Goal: Information Seeking & Learning: Learn about a topic

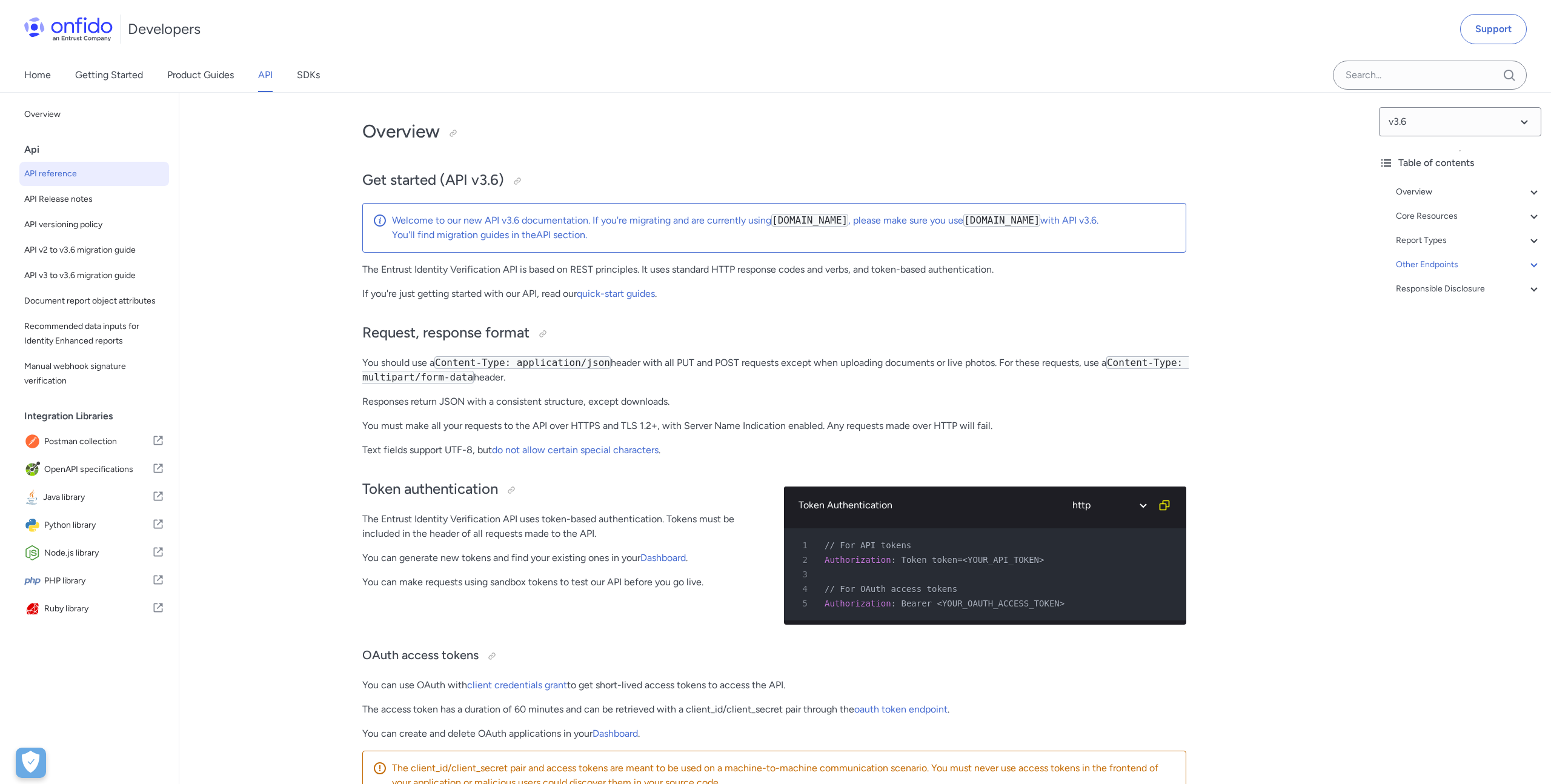
select select "http"
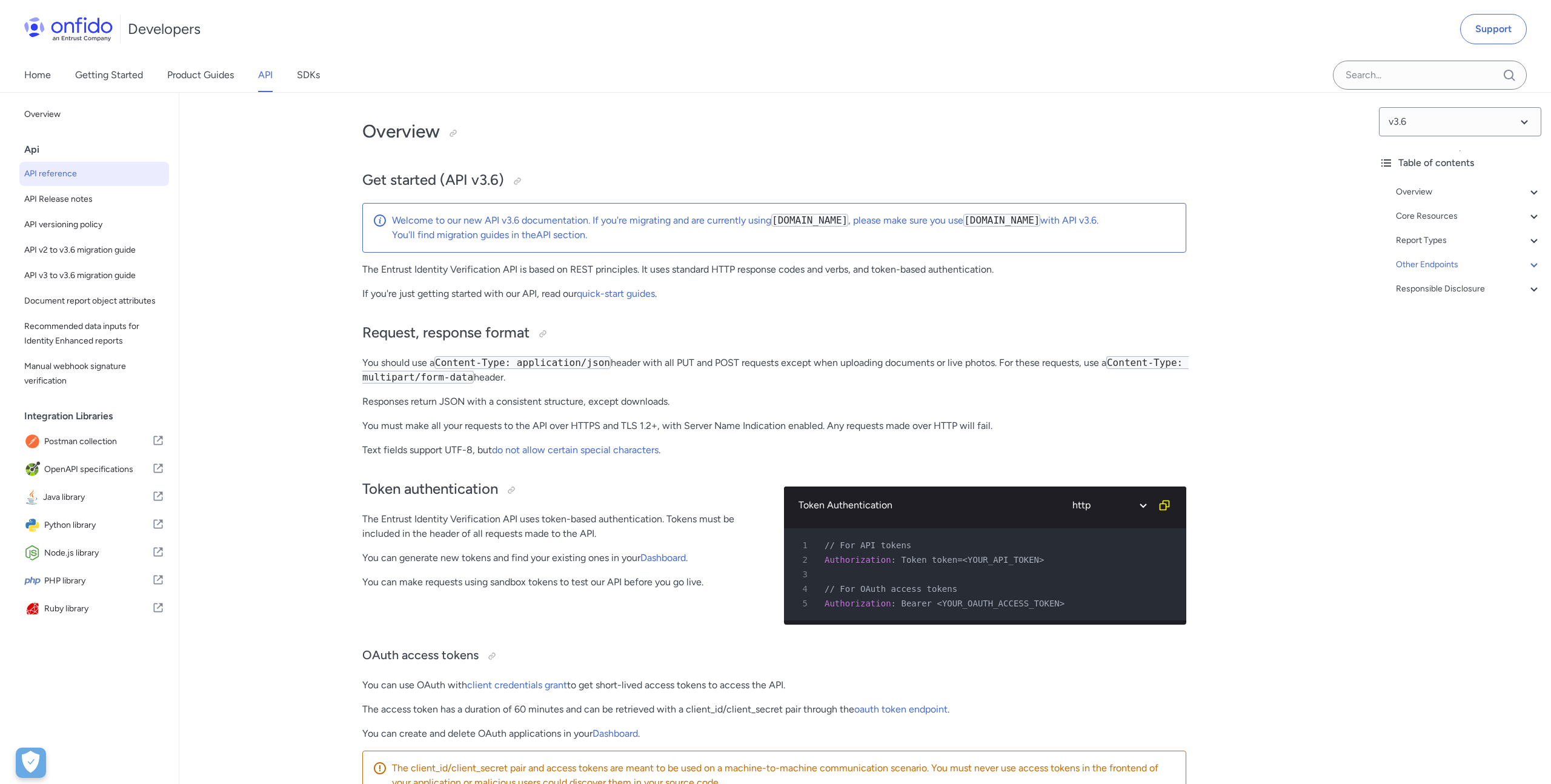
select select "http"
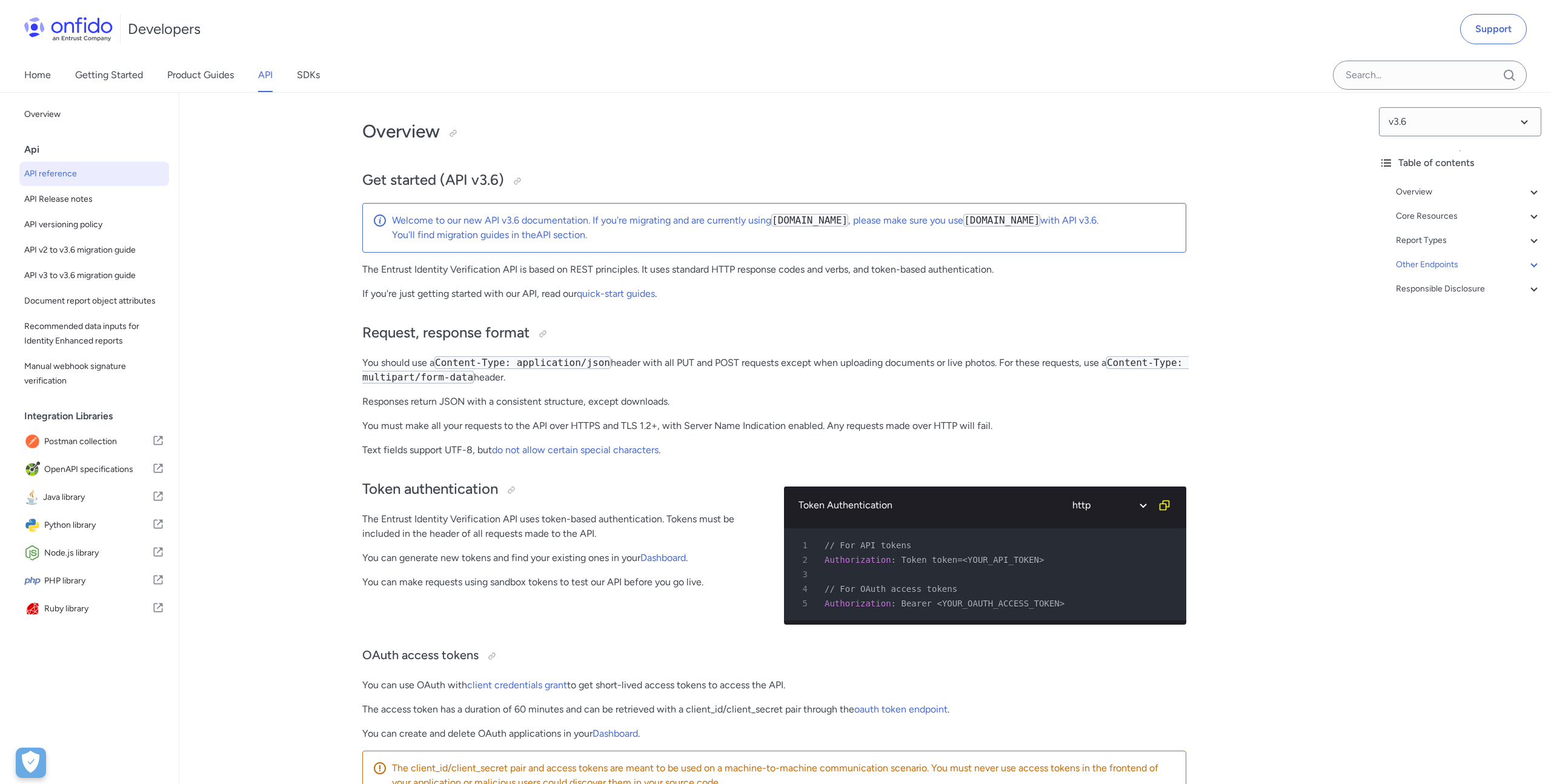
select select "http"
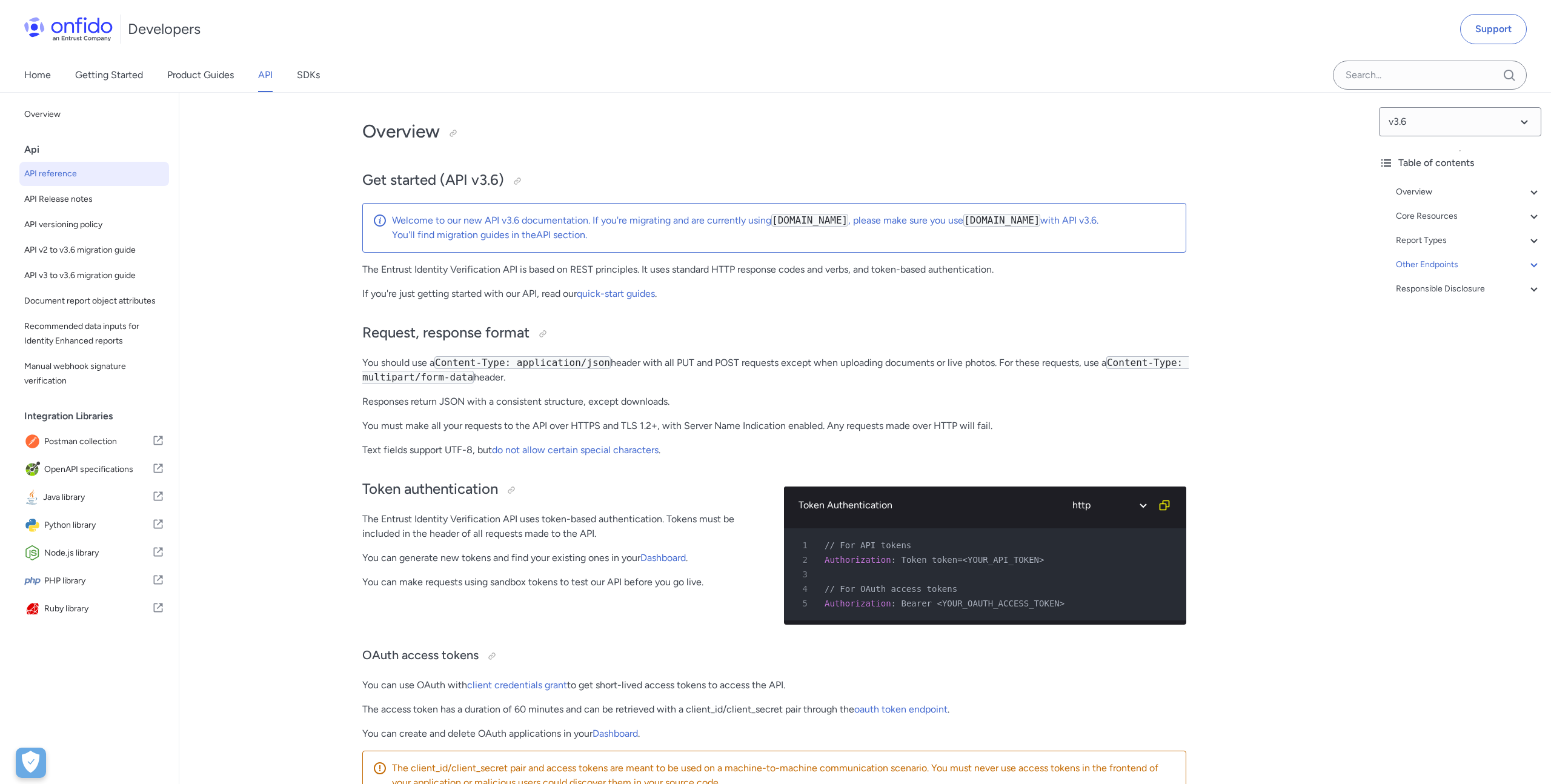
select select "http"
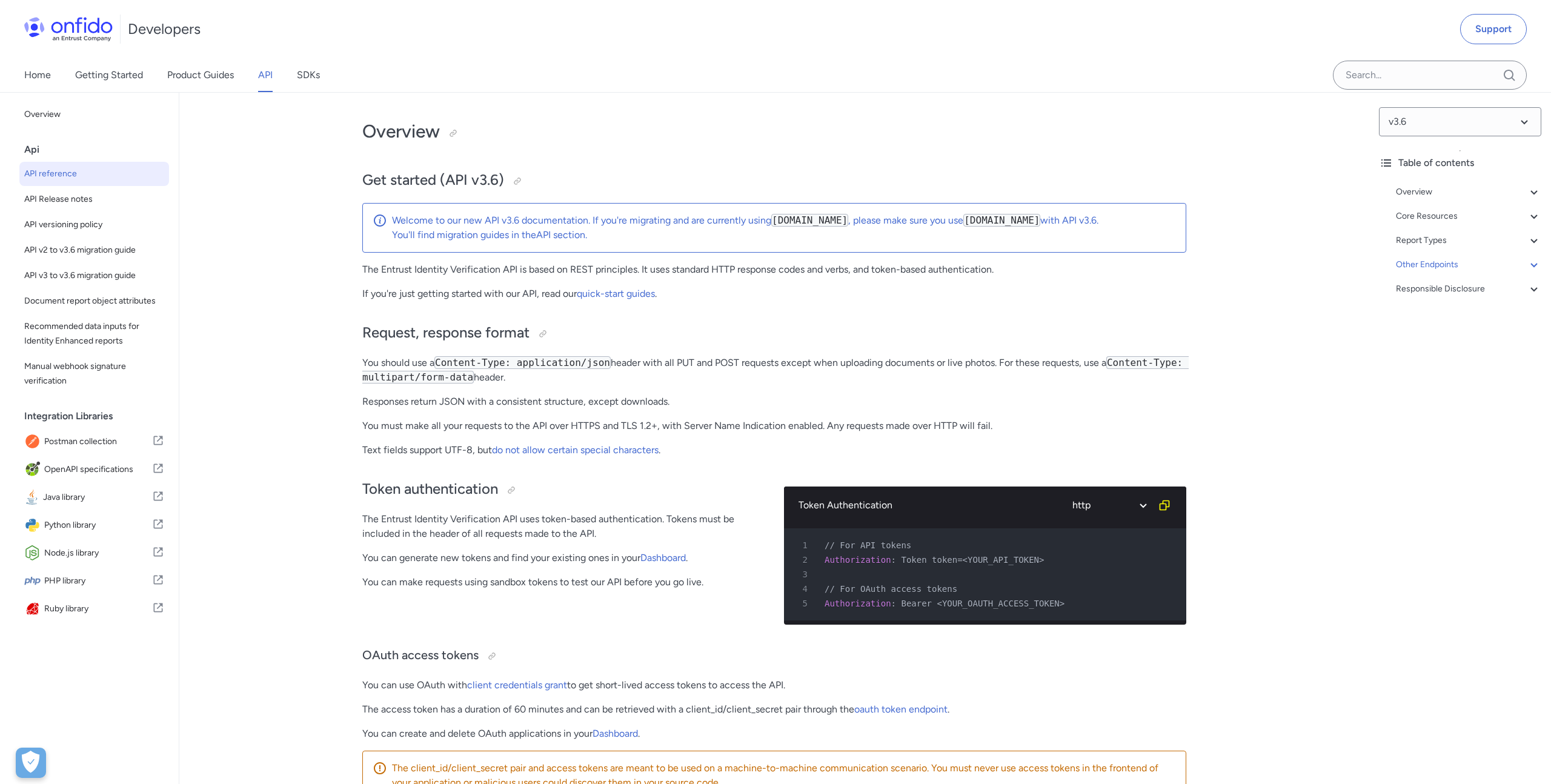
select select "http"
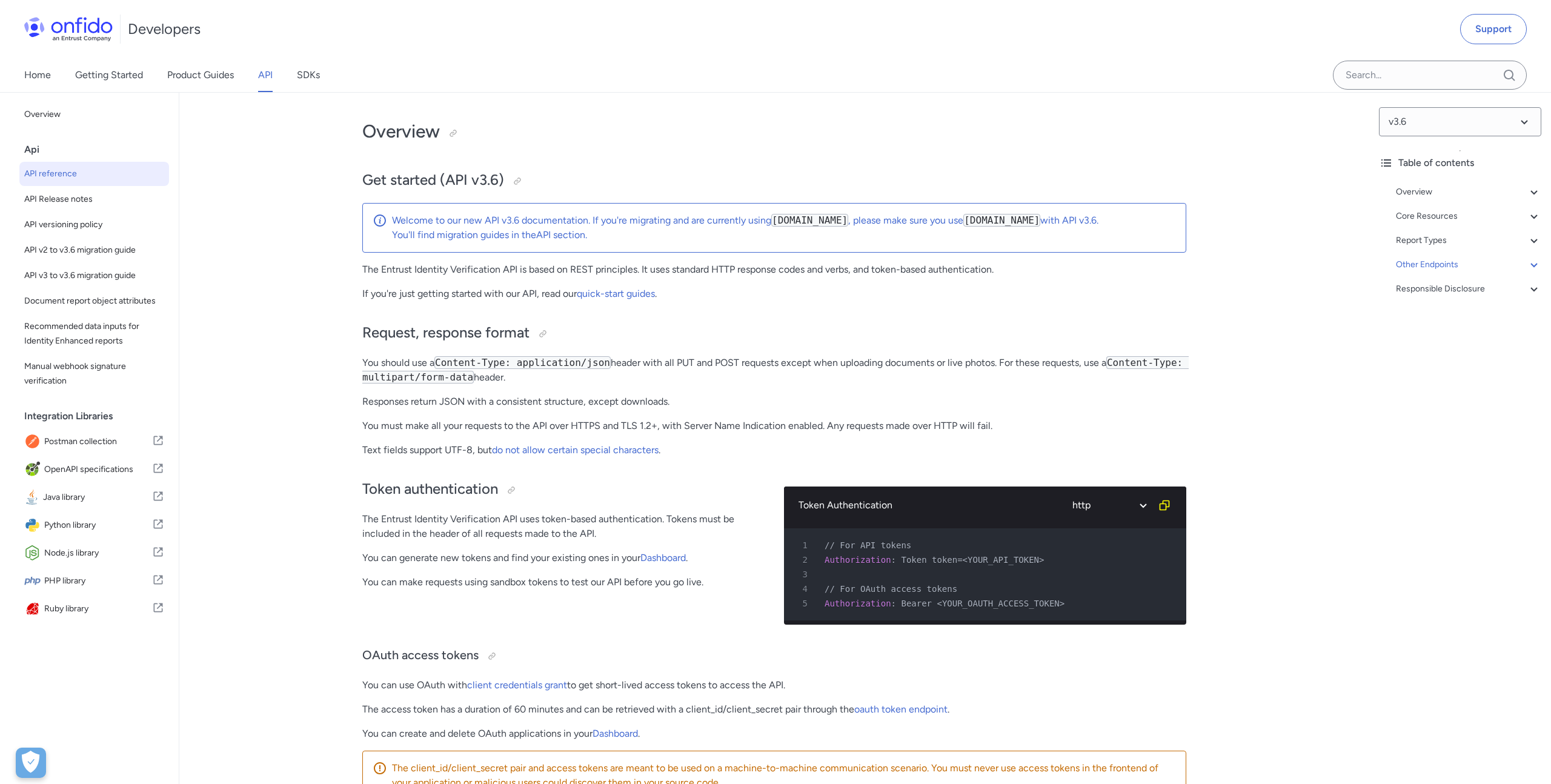
select select "http"
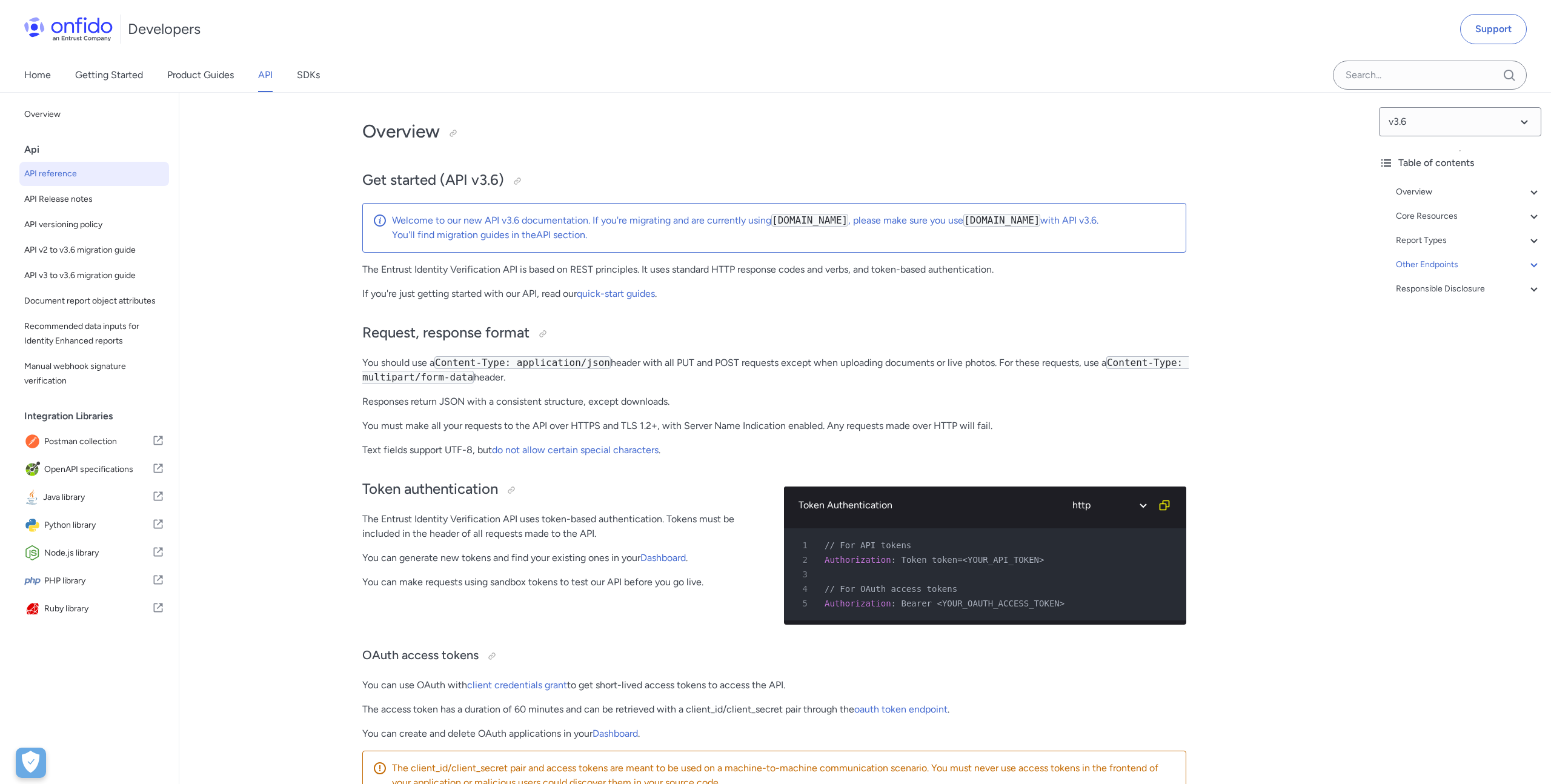
select select "http"
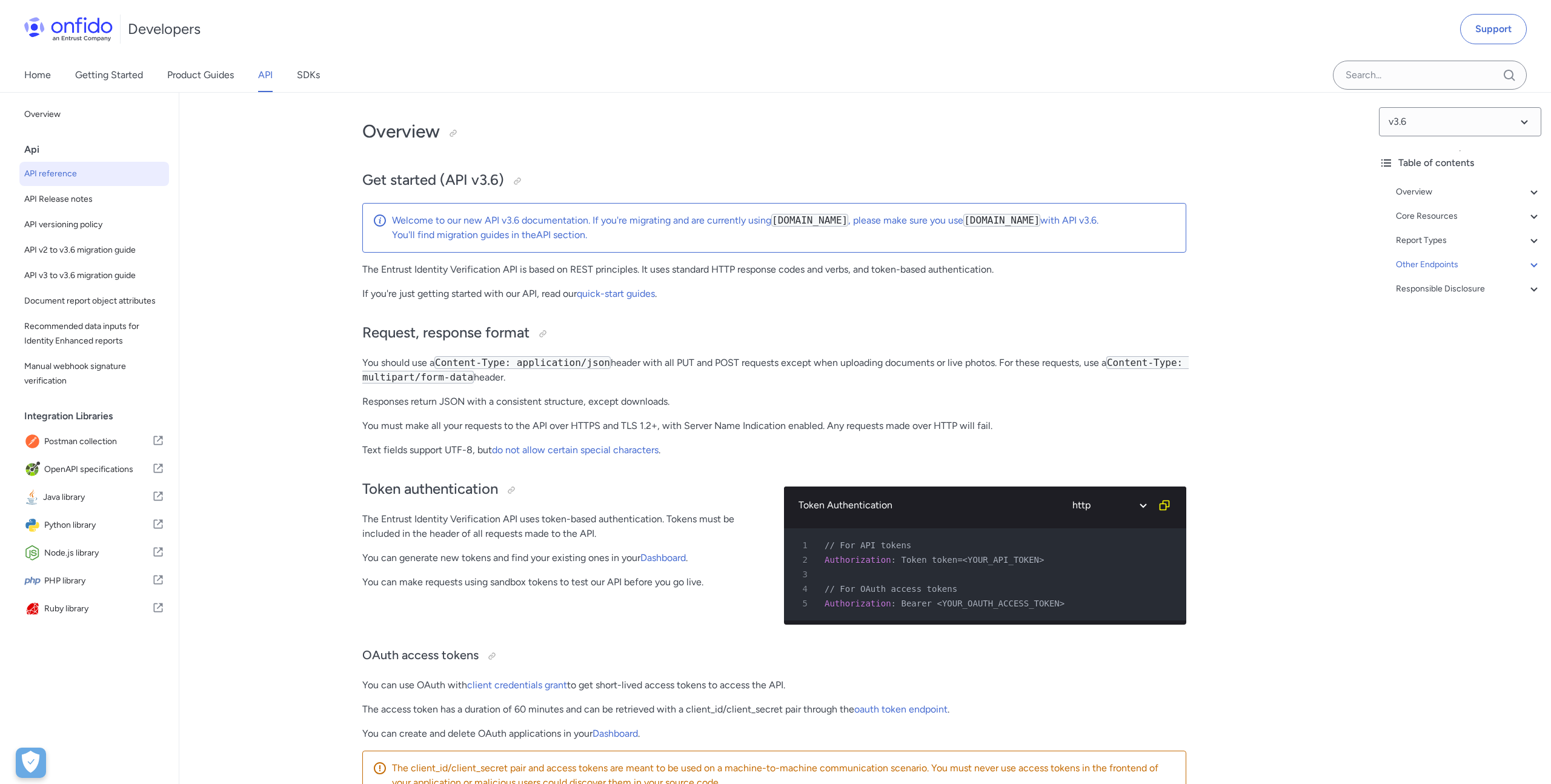
select select "http"
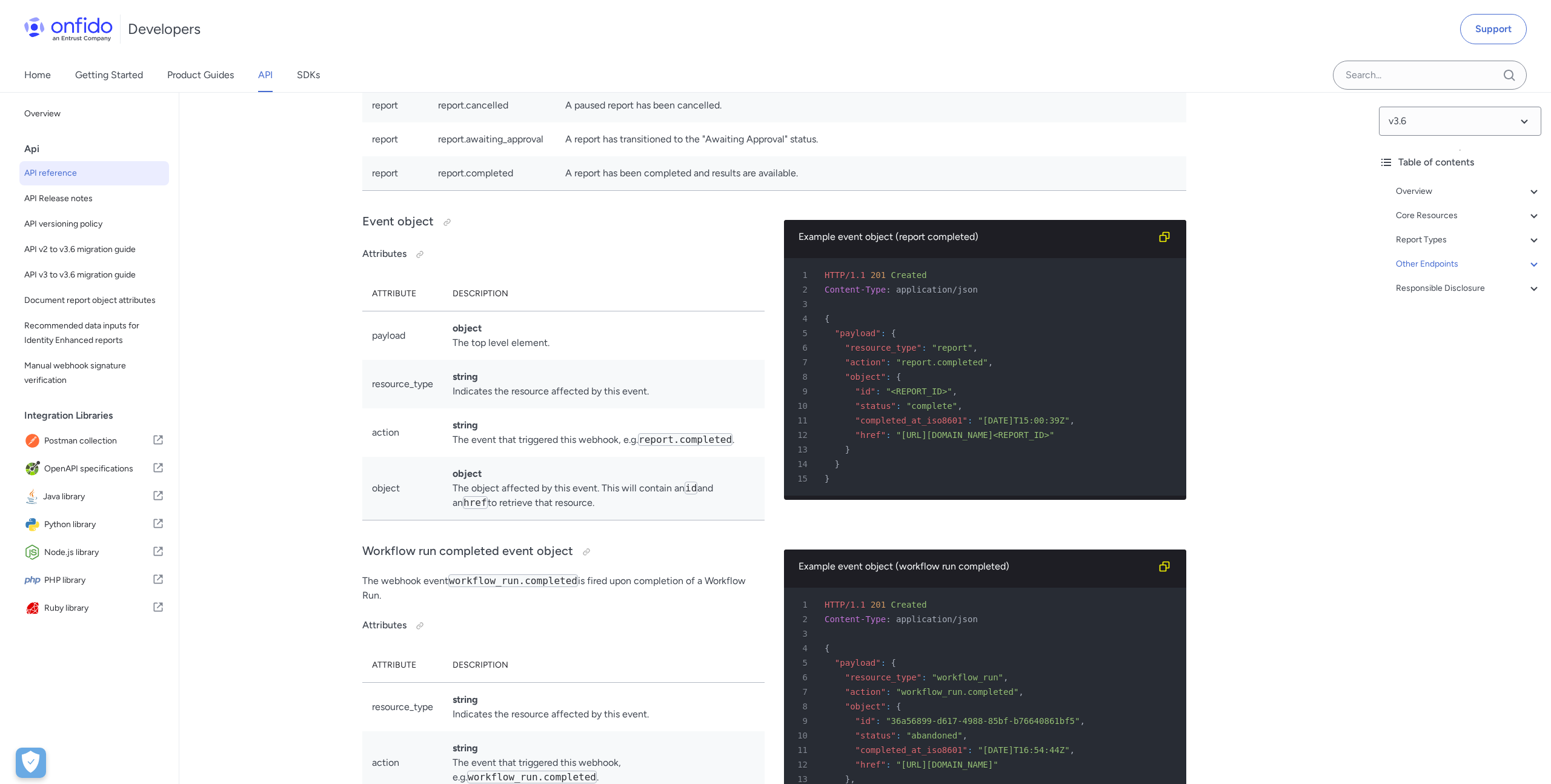
click at [72, 170] on span "API reference" at bounding box center [94, 173] width 140 height 14
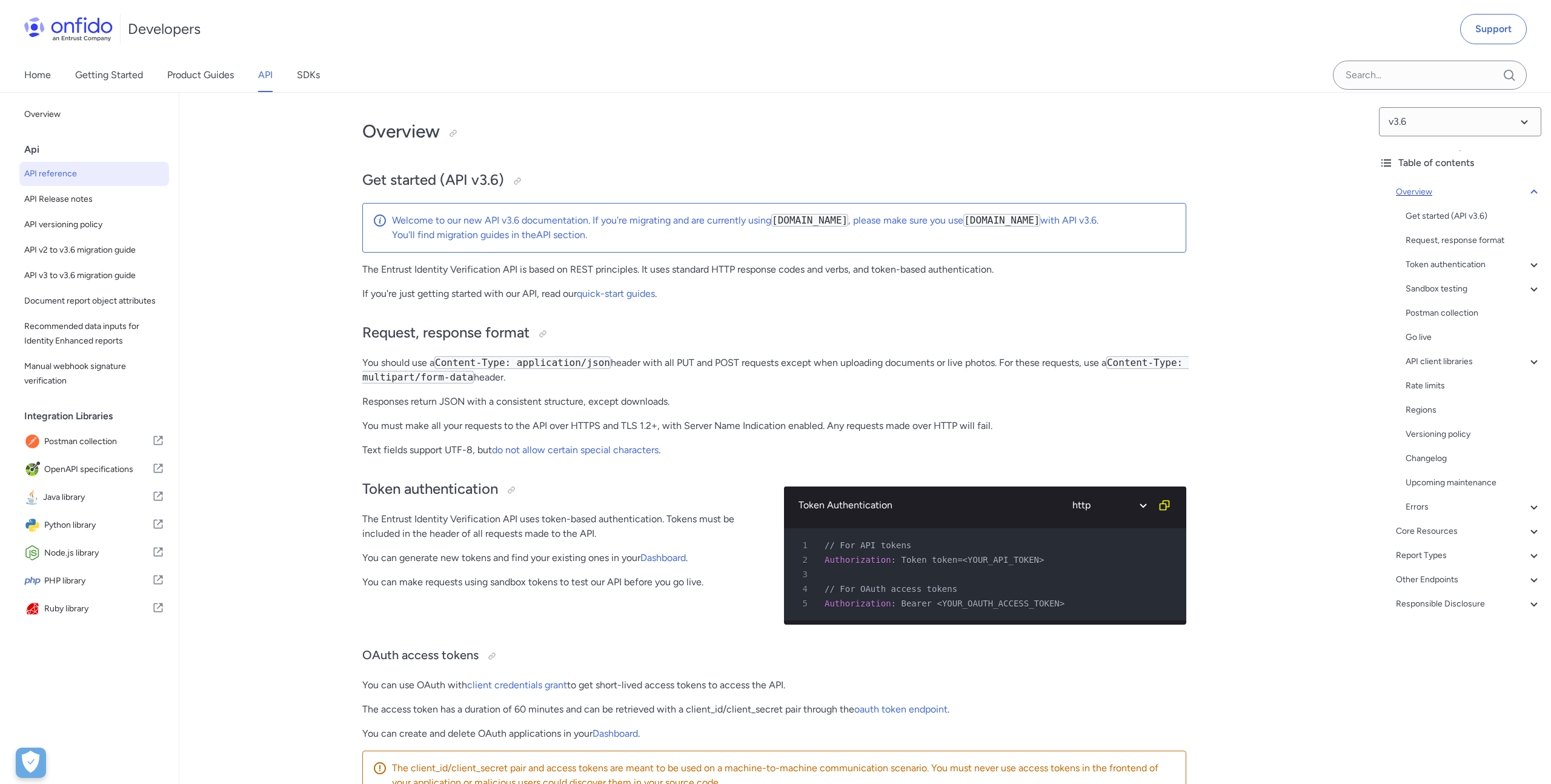
click at [1534, 189] on icon at bounding box center [1533, 191] width 6 height 4
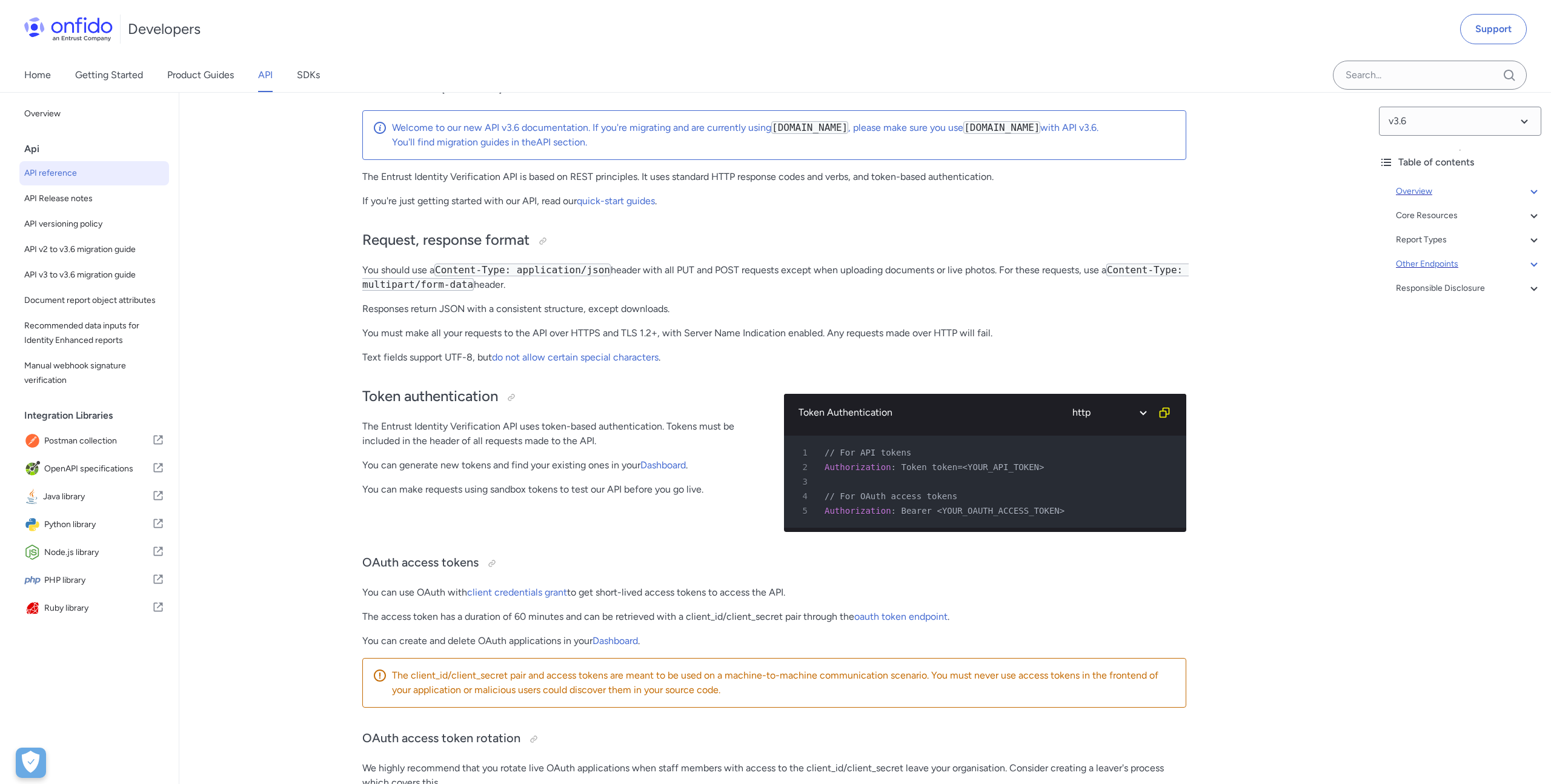
click at [1425, 267] on div "Other Endpoints" at bounding box center [1468, 264] width 145 height 14
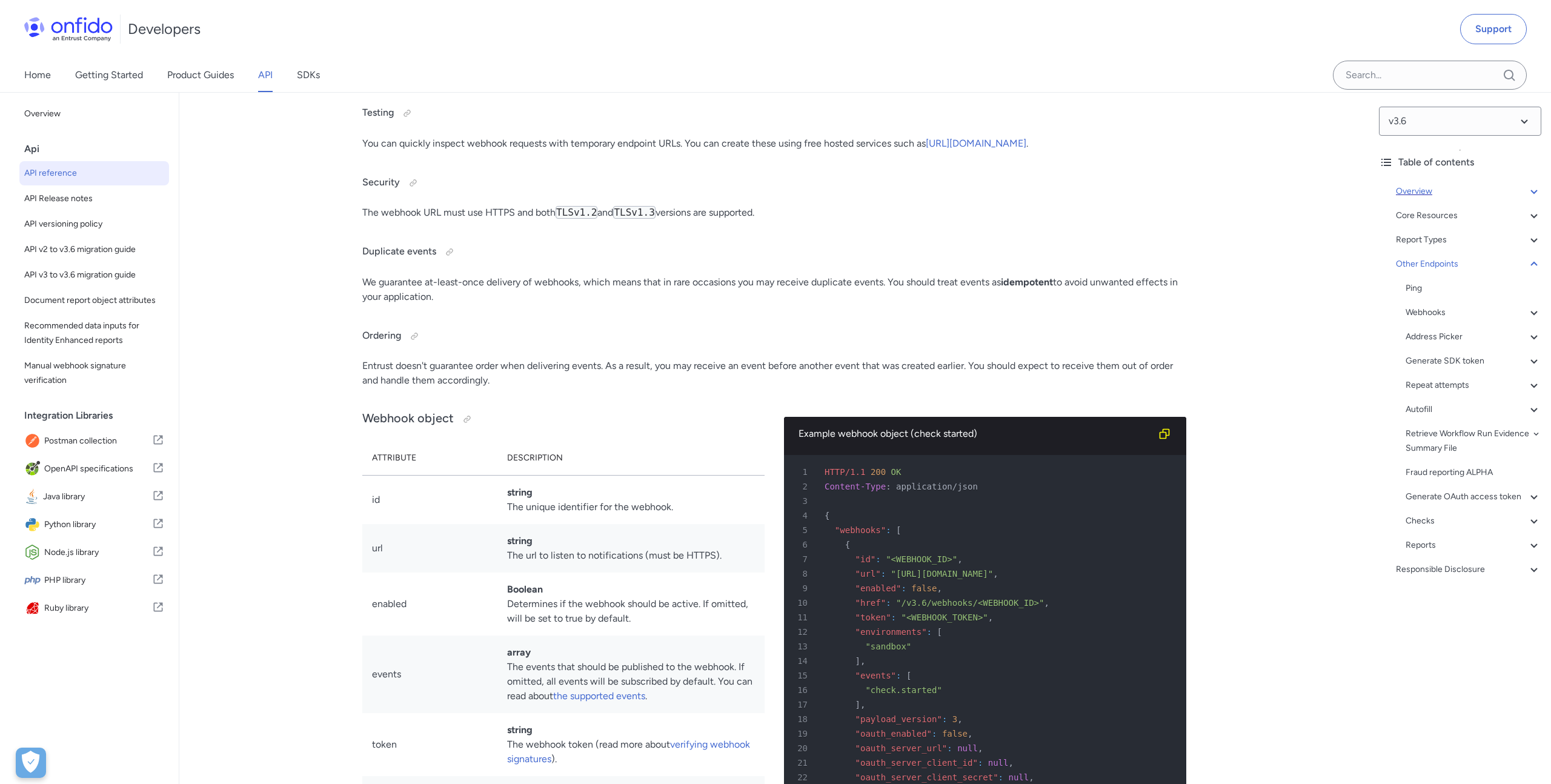
drag, startPoint x: 391, startPoint y: 147, endPoint x: 453, endPoint y: 147, distance: 62.0
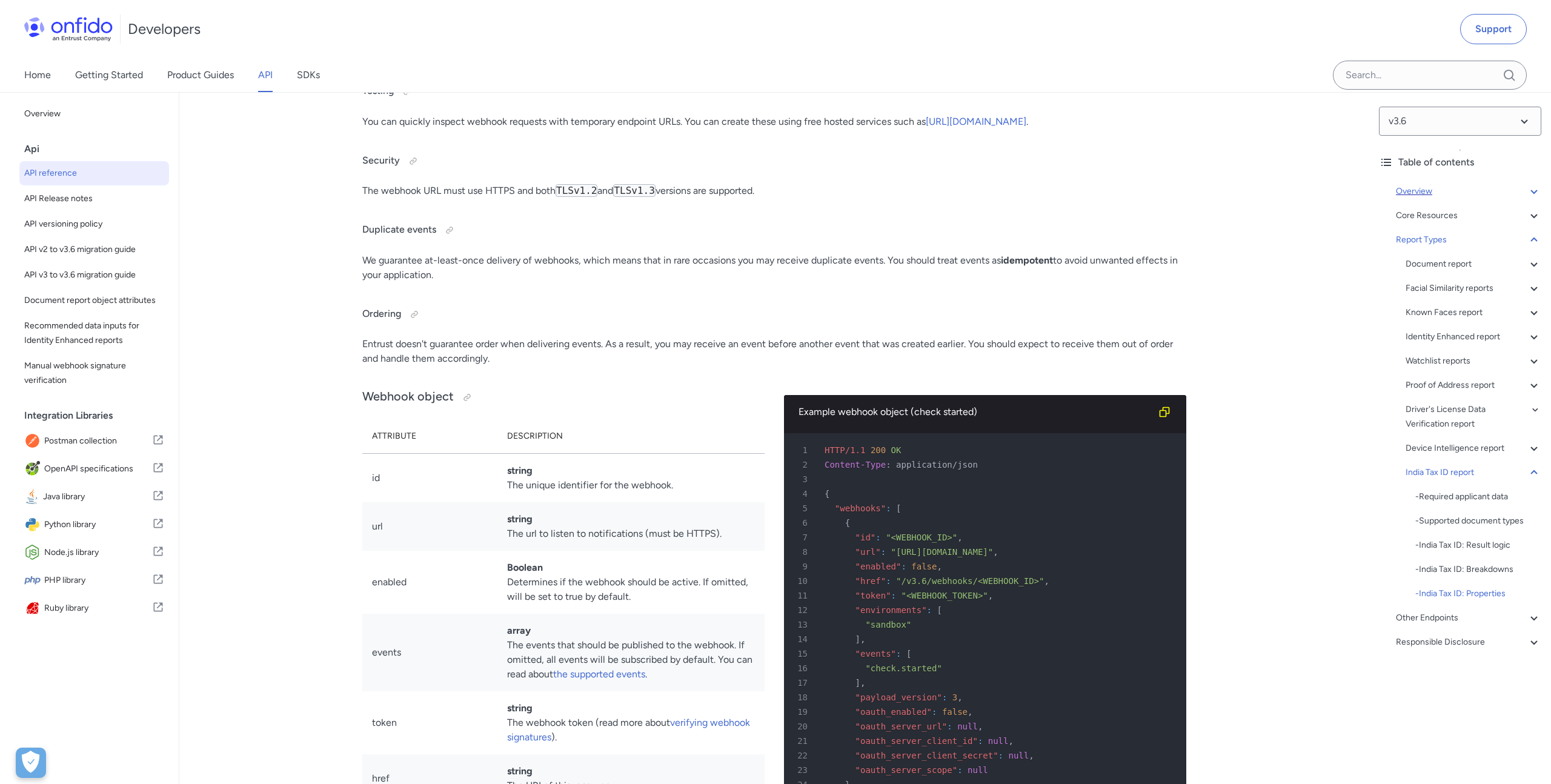
scroll to position [87870, 0]
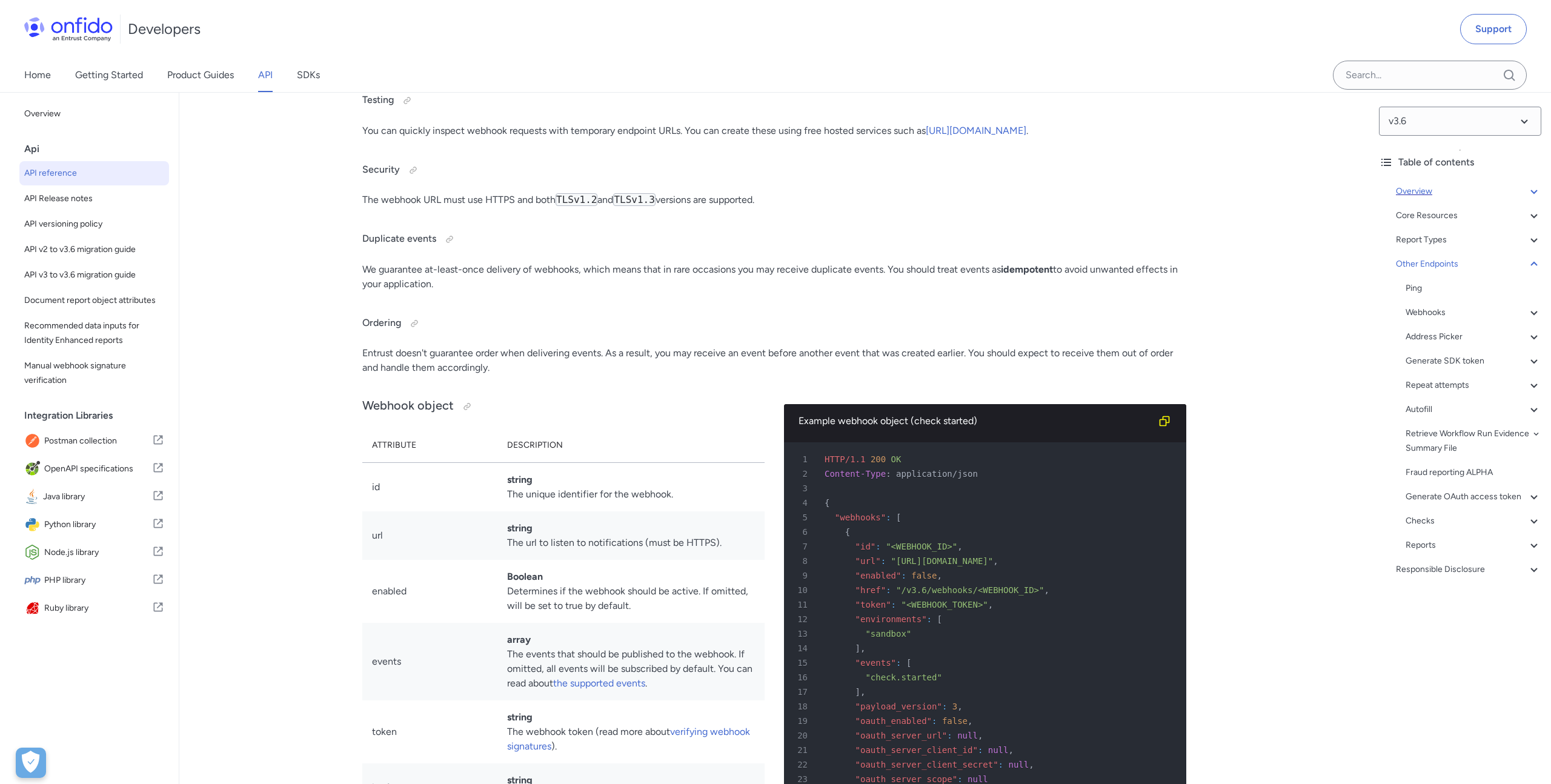
scroll to position [87868, 0]
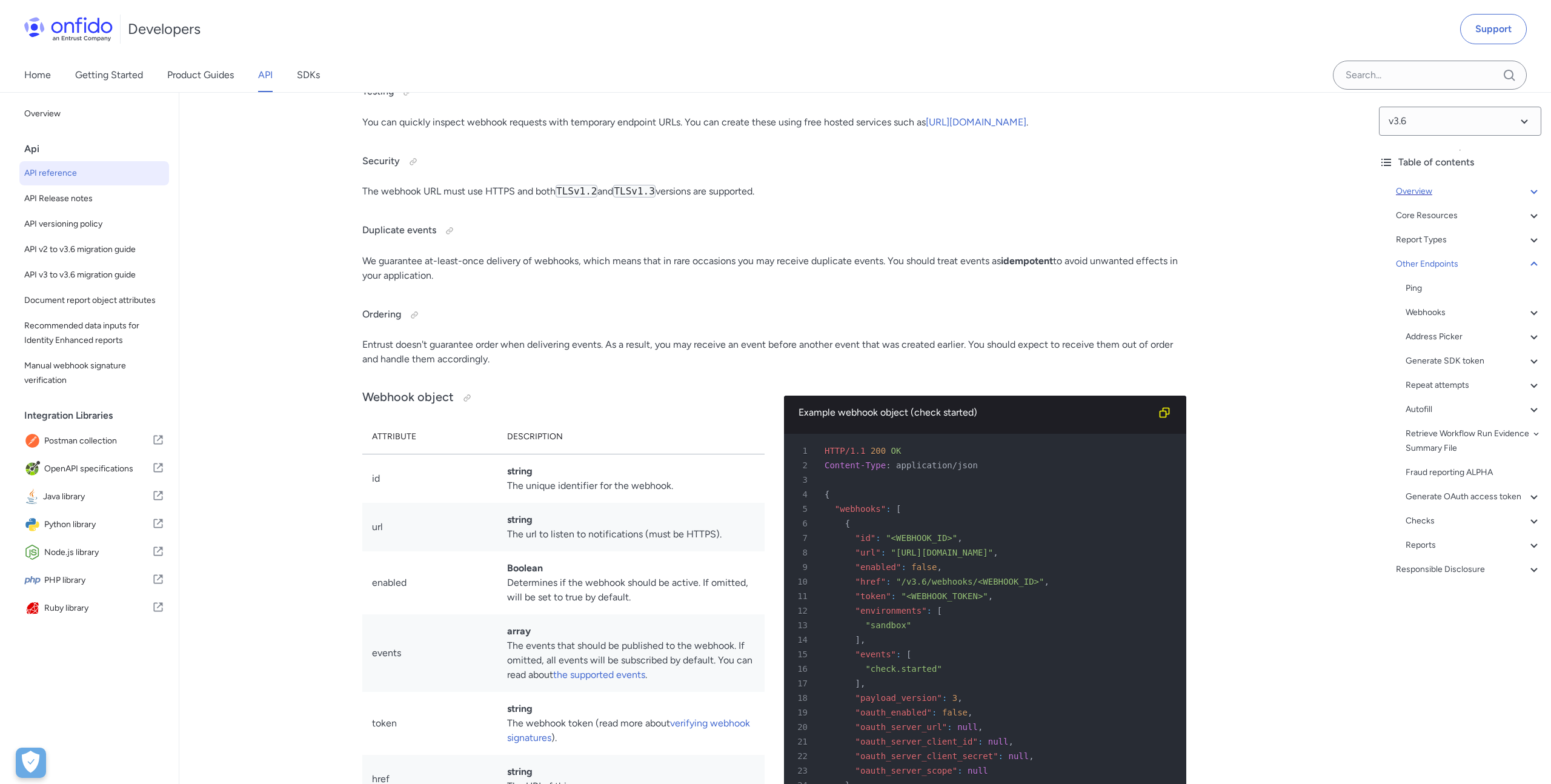
drag, startPoint x: 384, startPoint y: 122, endPoint x: 446, endPoint y: 121, distance: 62.0
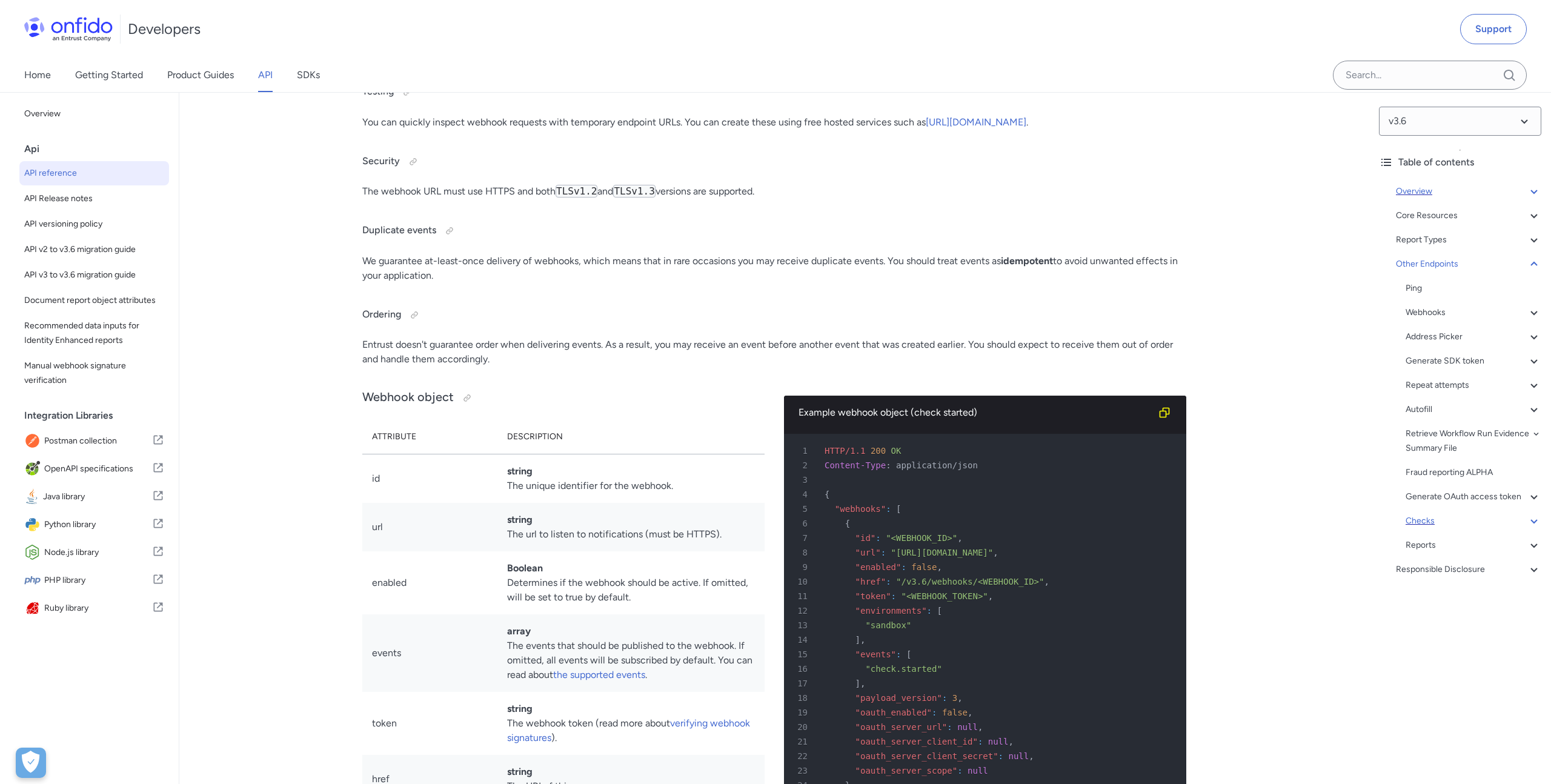
click at [1537, 520] on icon at bounding box center [1534, 521] width 14 height 14
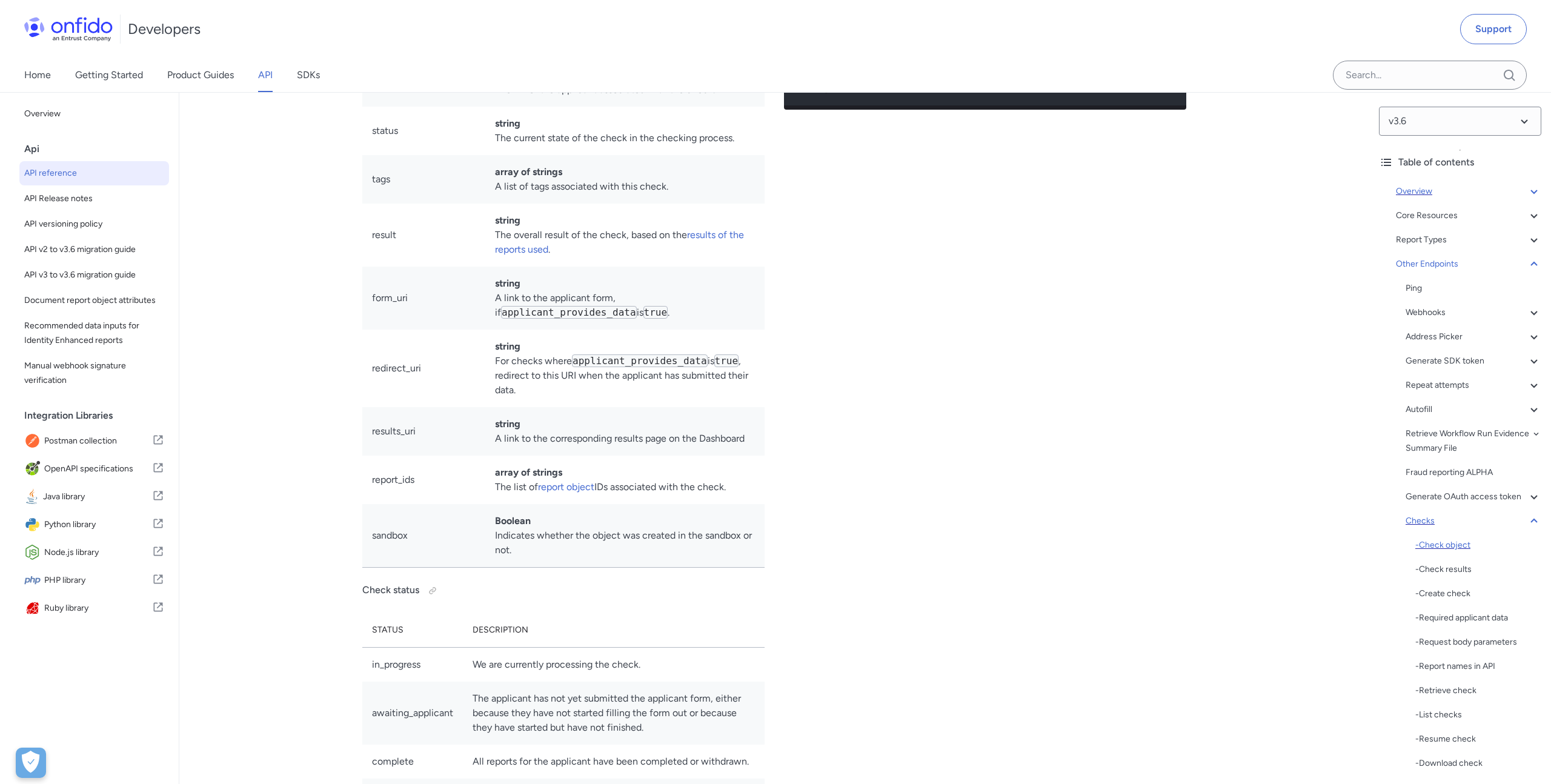
click at [1457, 548] on div "- Check object" at bounding box center [1478, 545] width 126 height 14
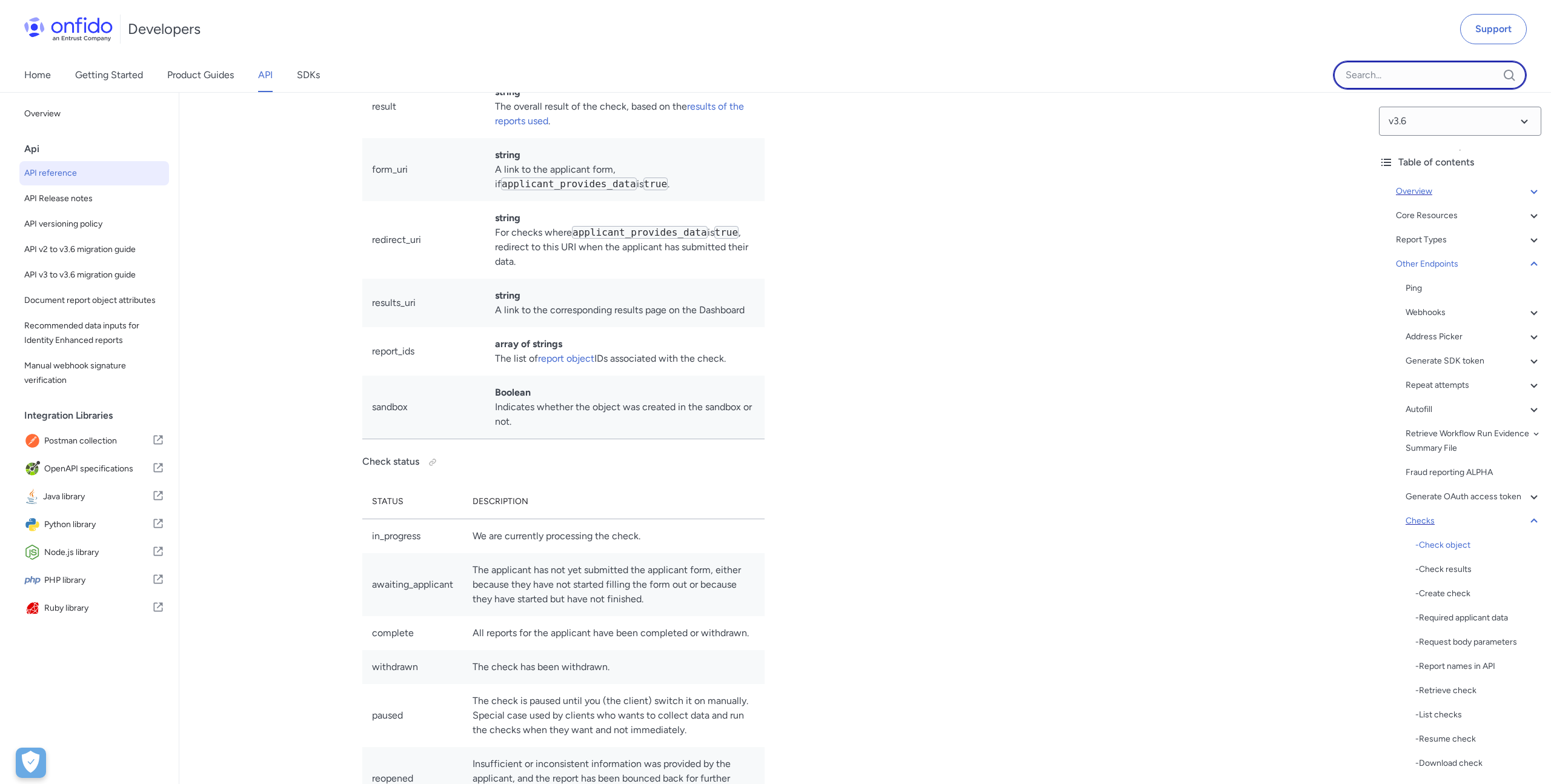
click at [1357, 78] on input "Onfido search input field" at bounding box center [1430, 75] width 194 height 29
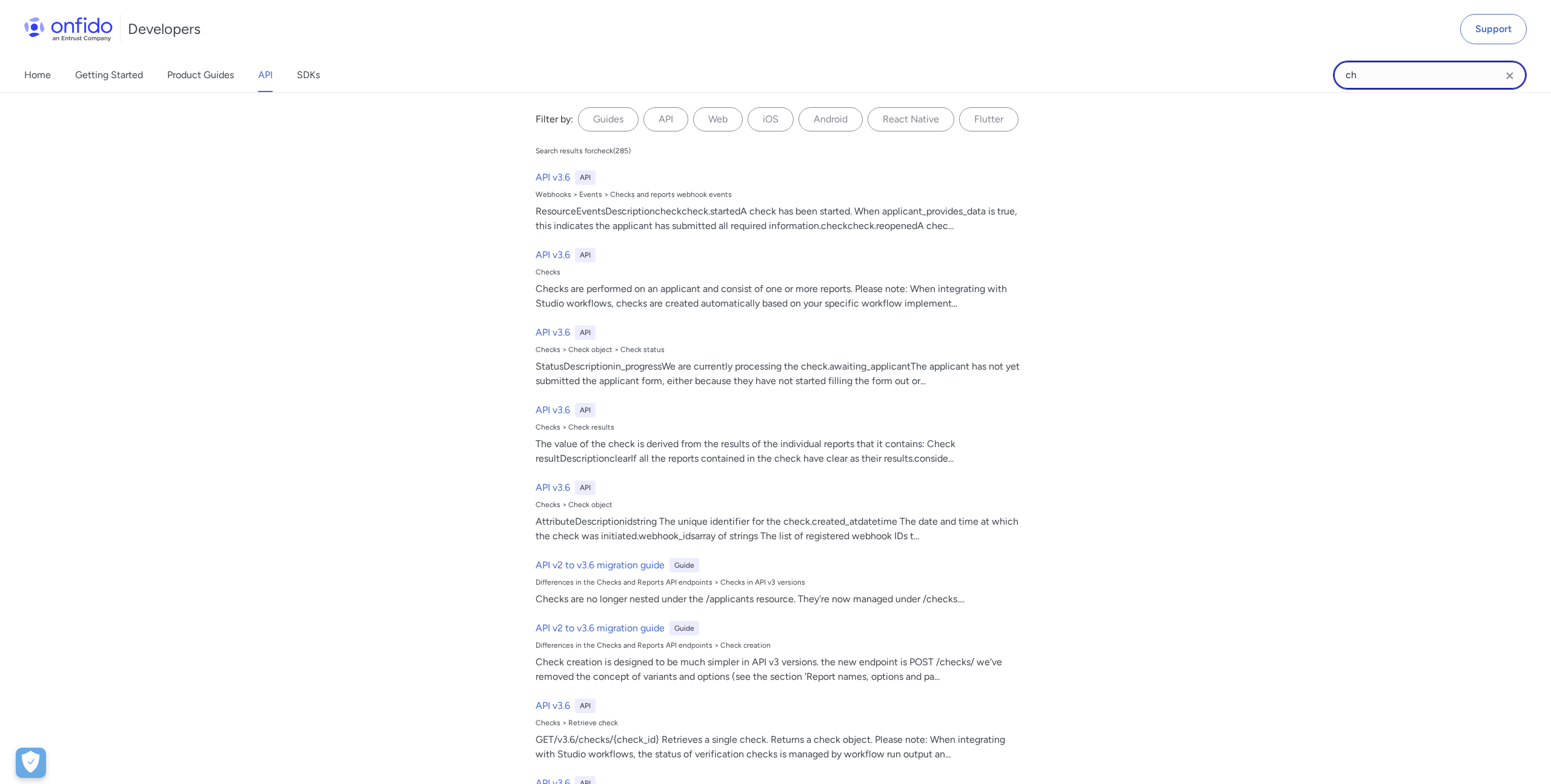
type input "c"
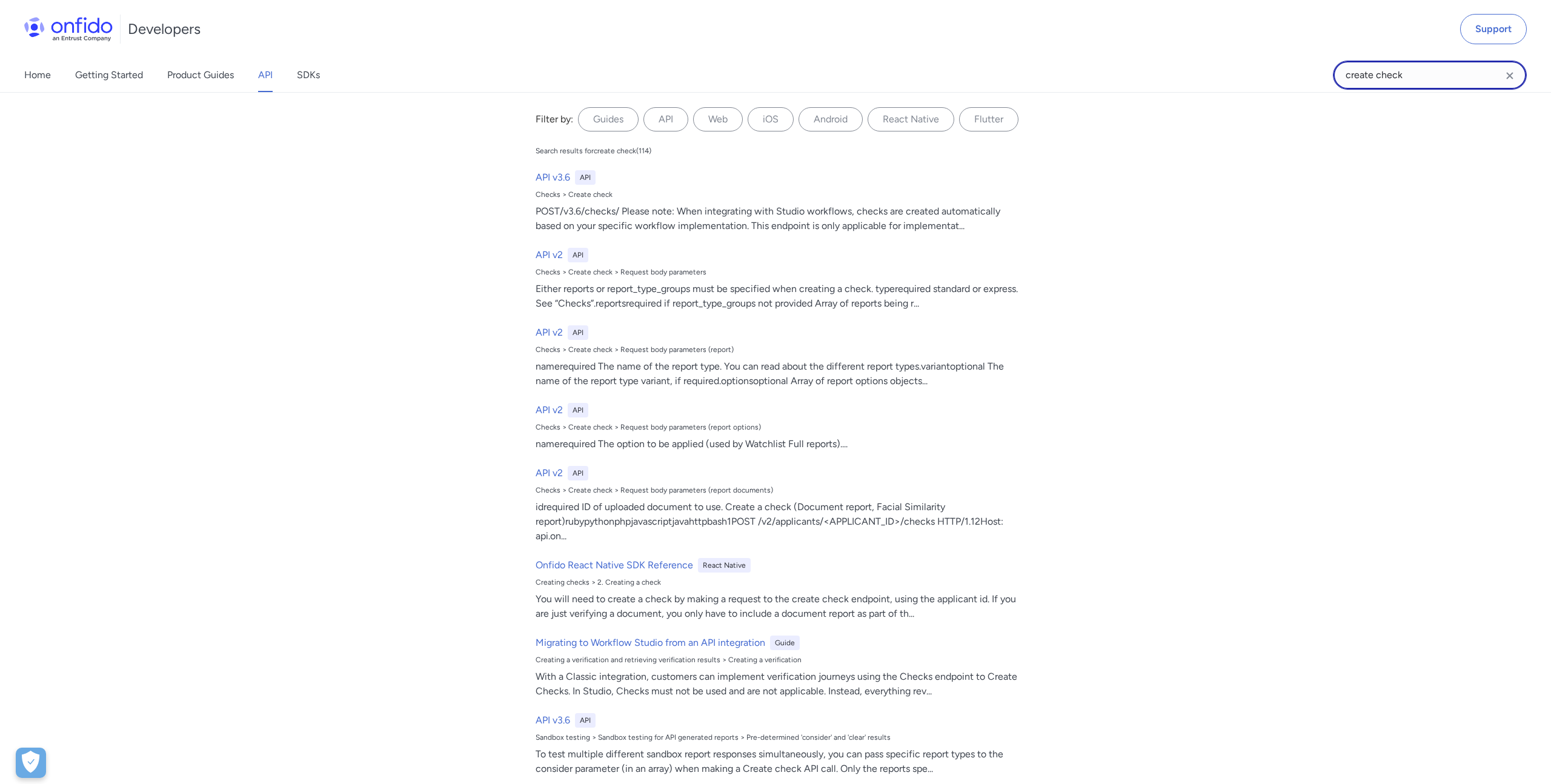
type input "create check"
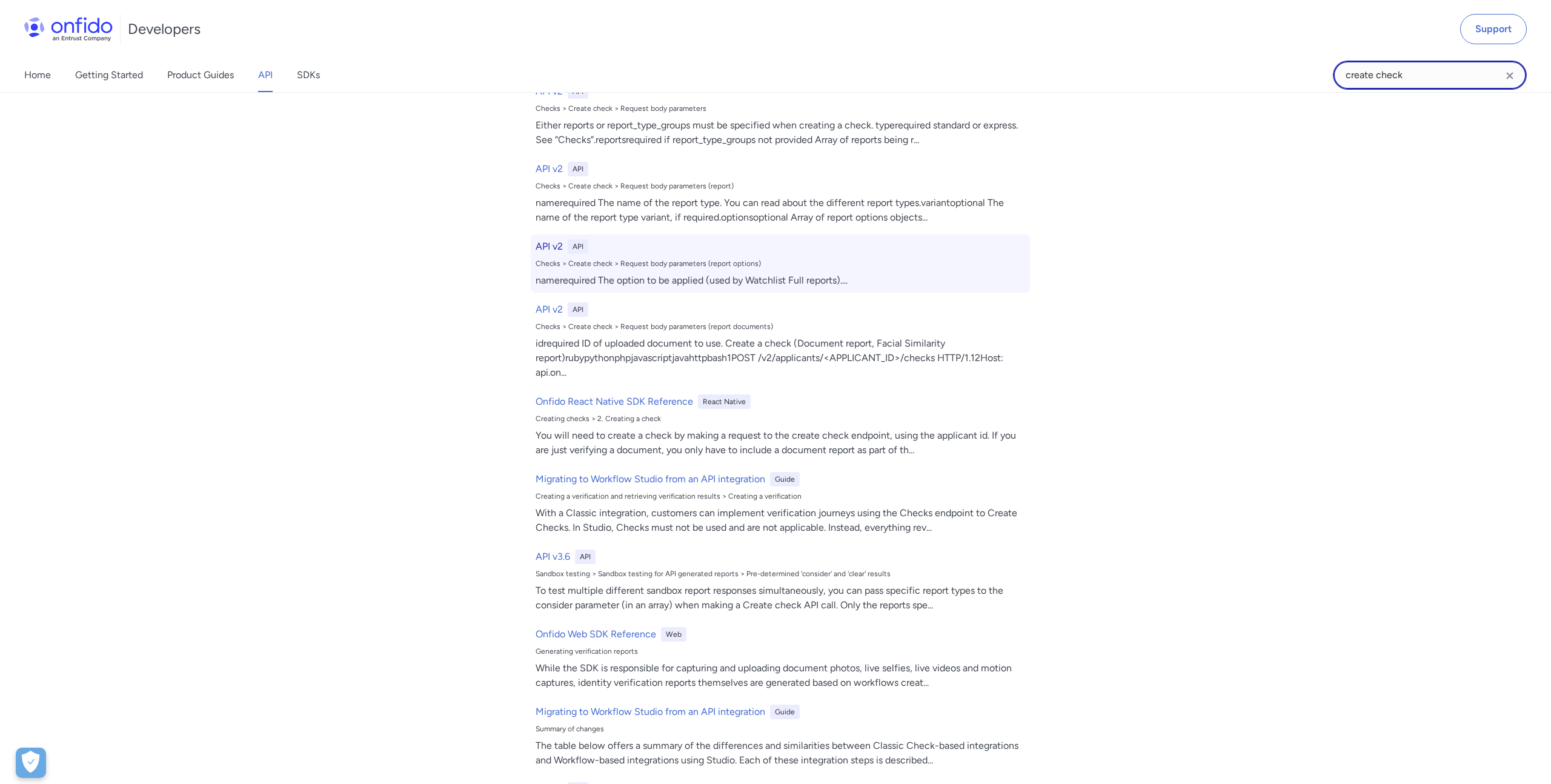
scroll to position [166, 0]
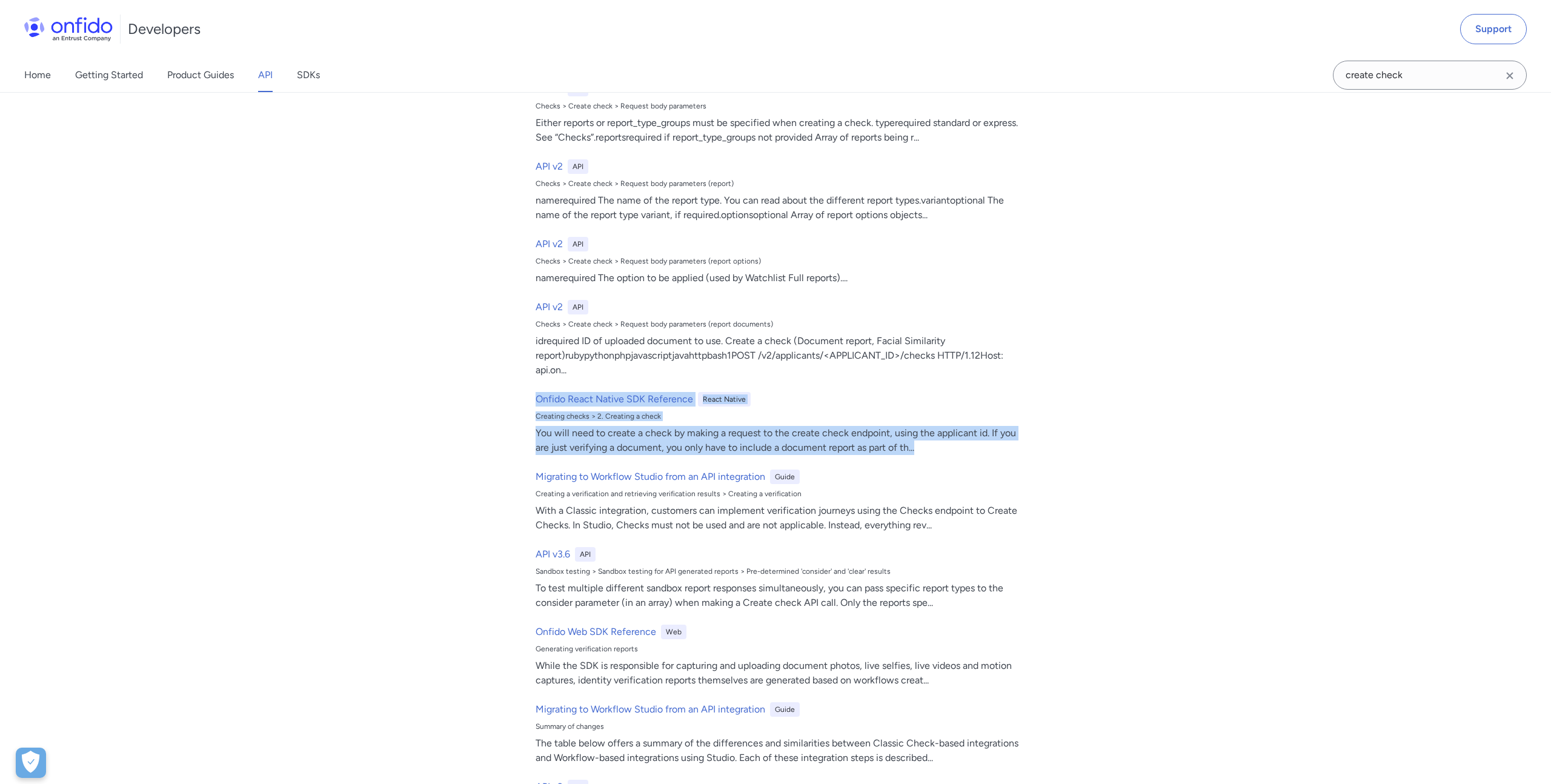
click at [1160, 305] on div "Filter by: Guides API Web iOS Android React Native Flutter Filter by... Search …" at bounding box center [775, 438] width 1551 height 692
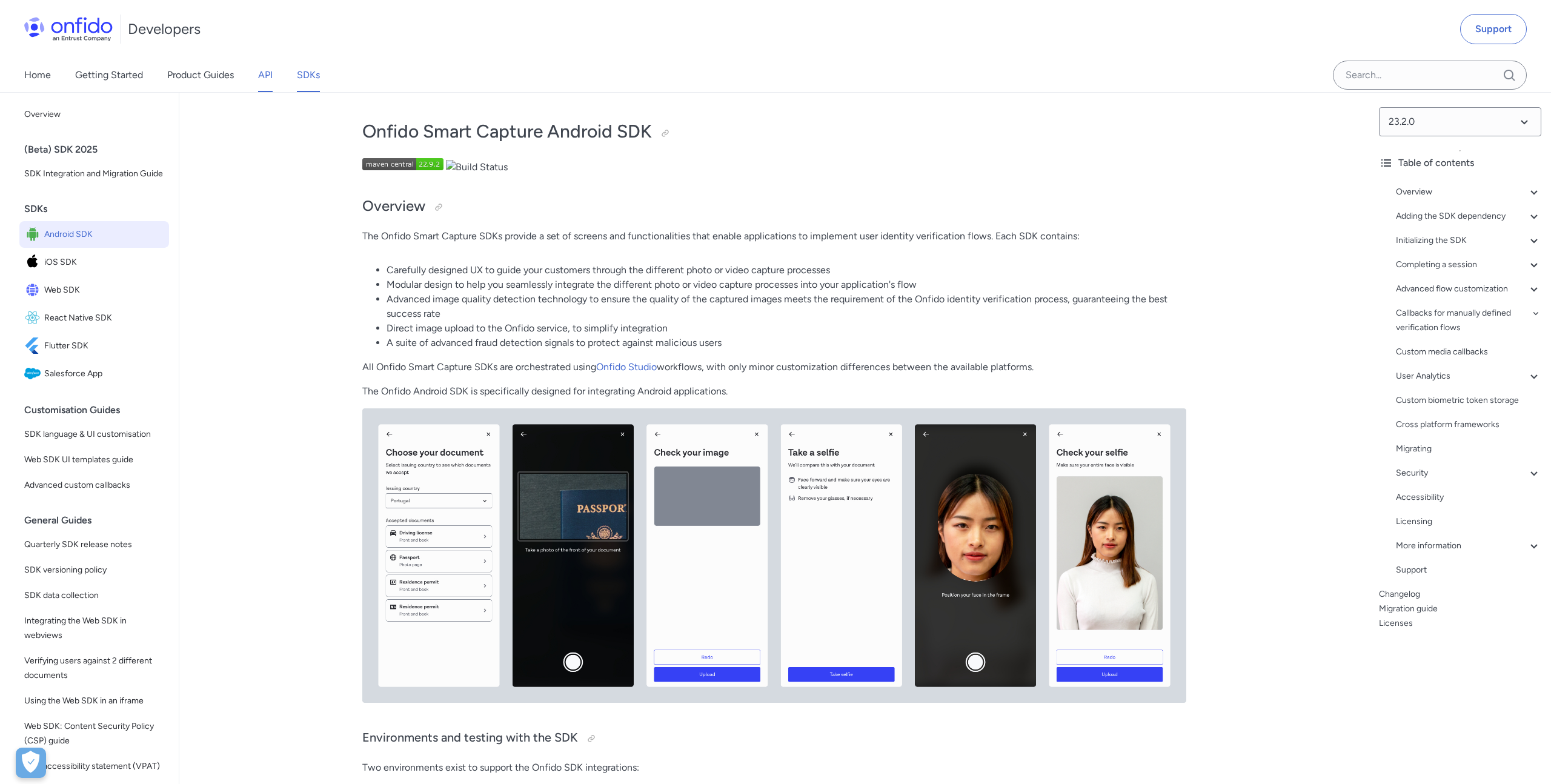
click at [269, 83] on link "API" at bounding box center [265, 75] width 14 height 34
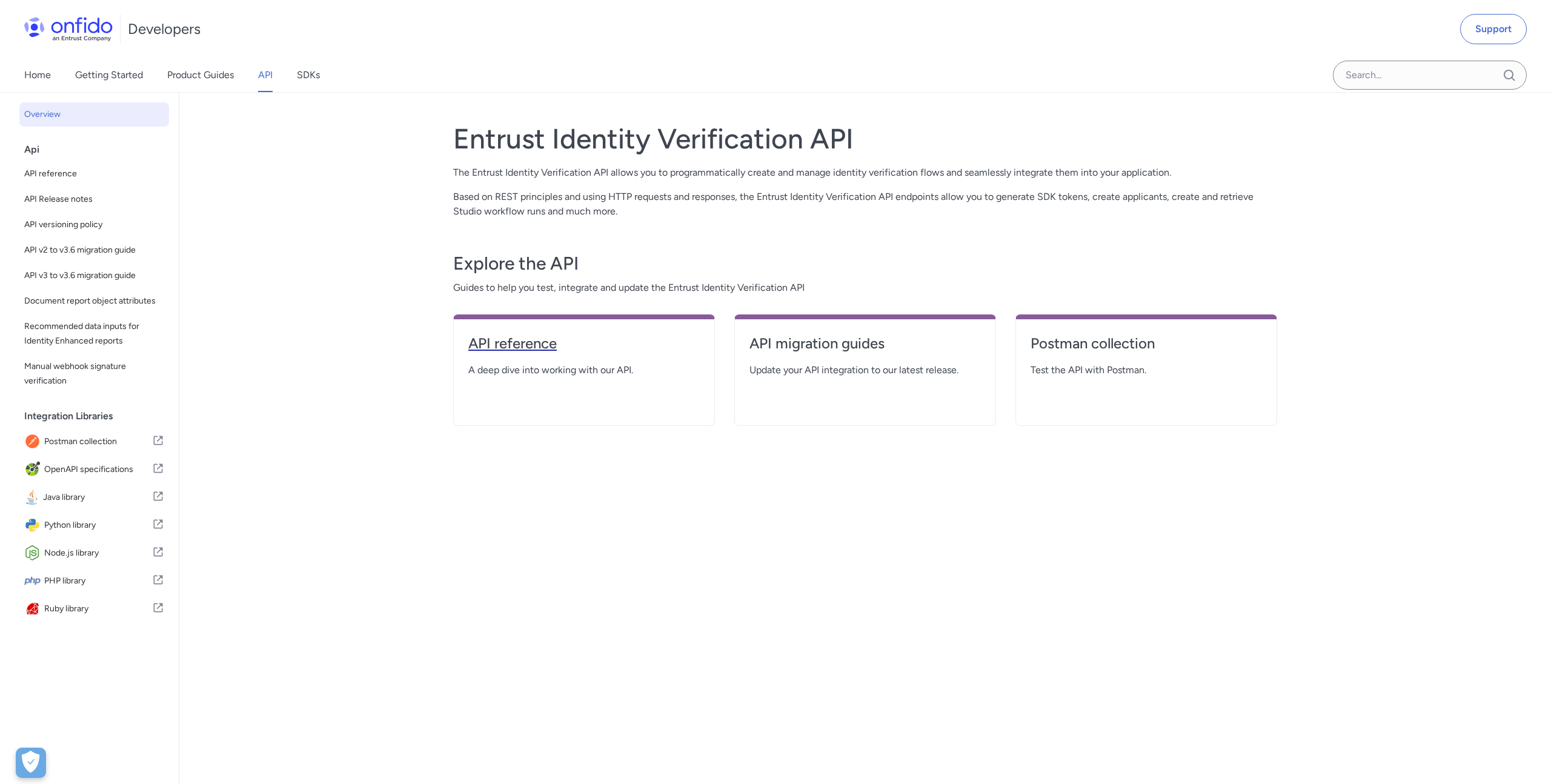
click at [527, 336] on h4 "API reference" at bounding box center [584, 343] width 231 height 19
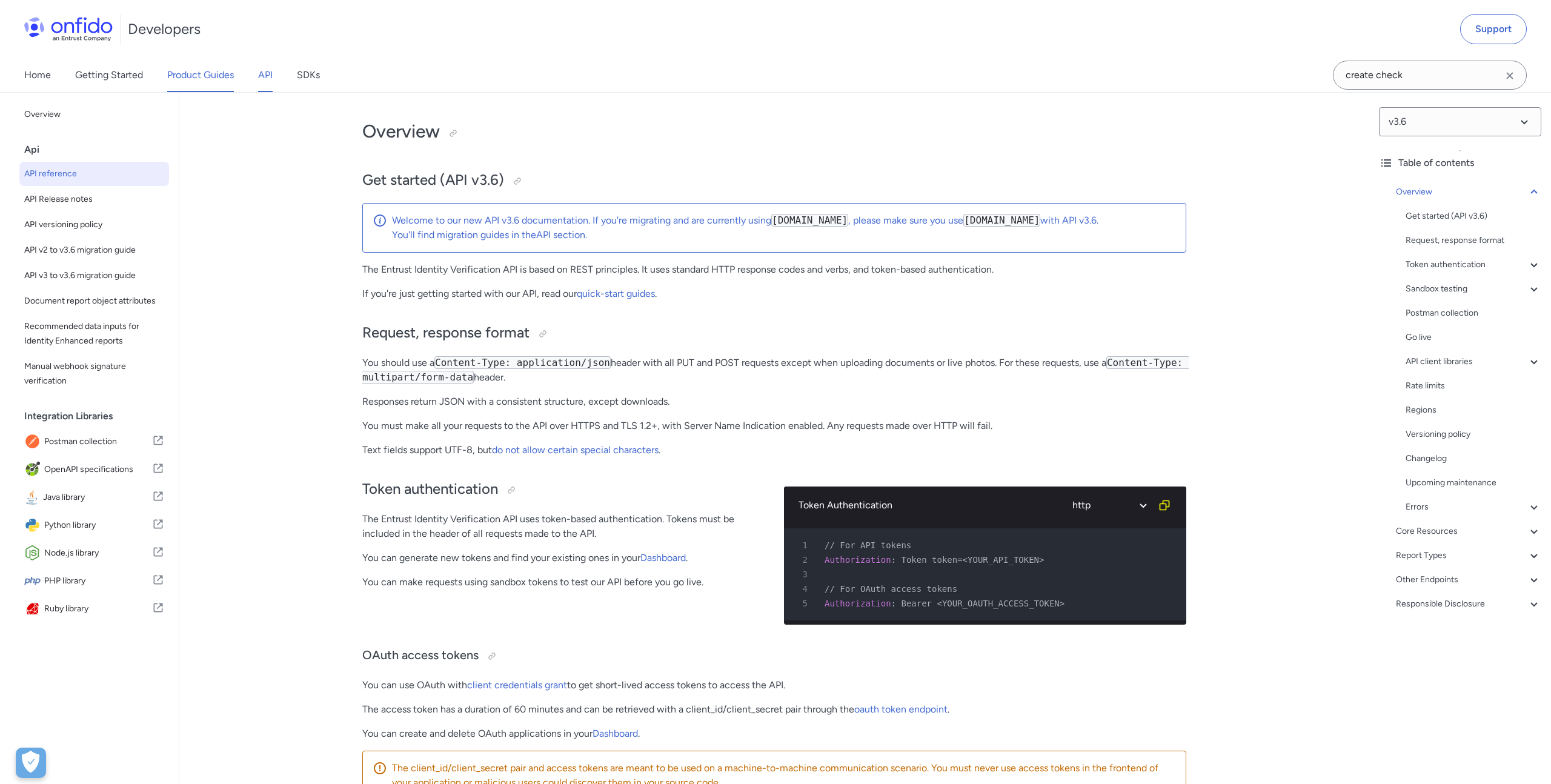
click at [204, 84] on link "Product Guides" at bounding box center [201, 75] width 67 height 34
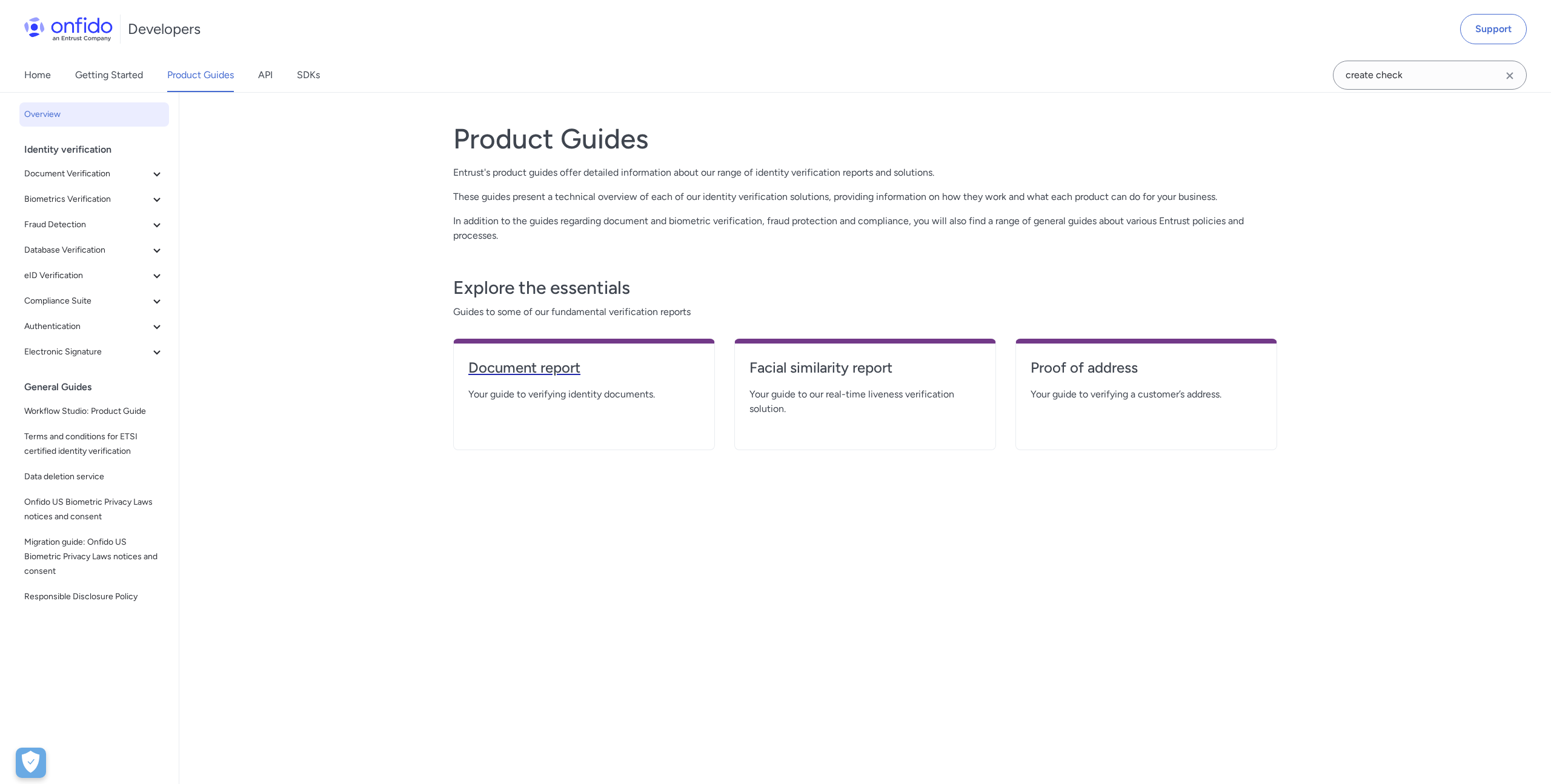
click at [513, 371] on h4 "Document report" at bounding box center [584, 367] width 231 height 19
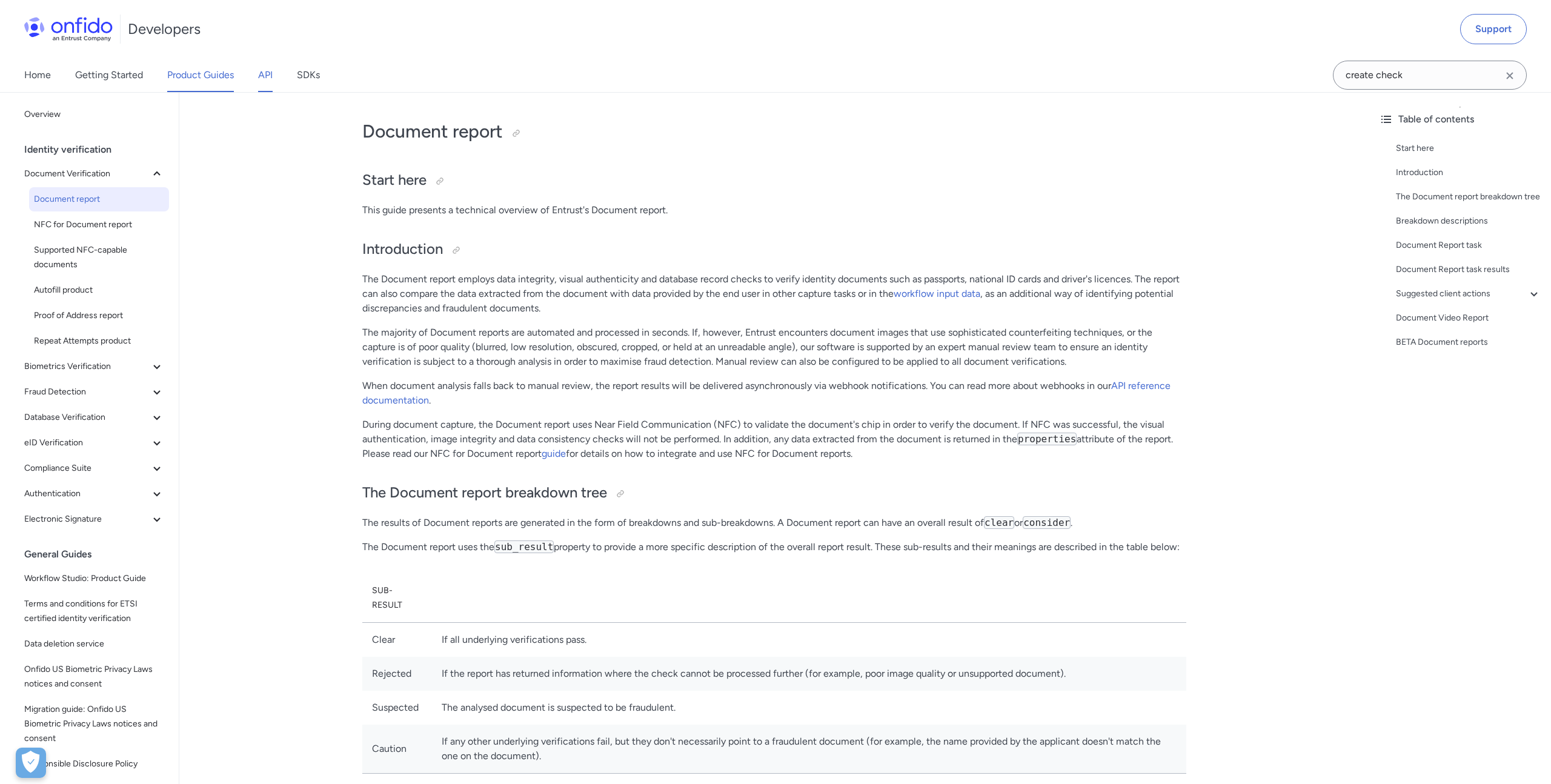
click at [259, 74] on link "API" at bounding box center [265, 75] width 14 height 34
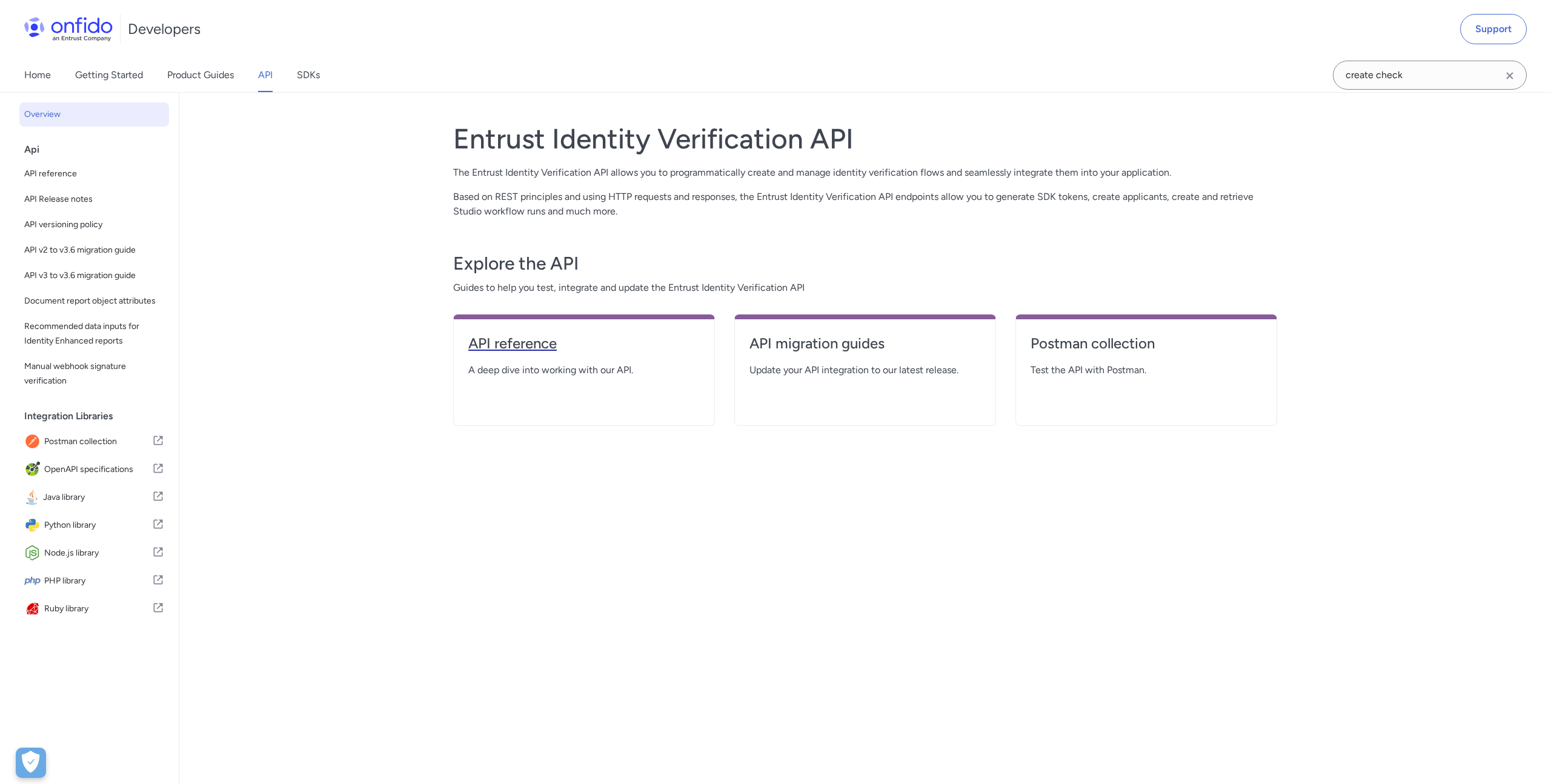
click at [488, 341] on h4 "API reference" at bounding box center [584, 343] width 231 height 19
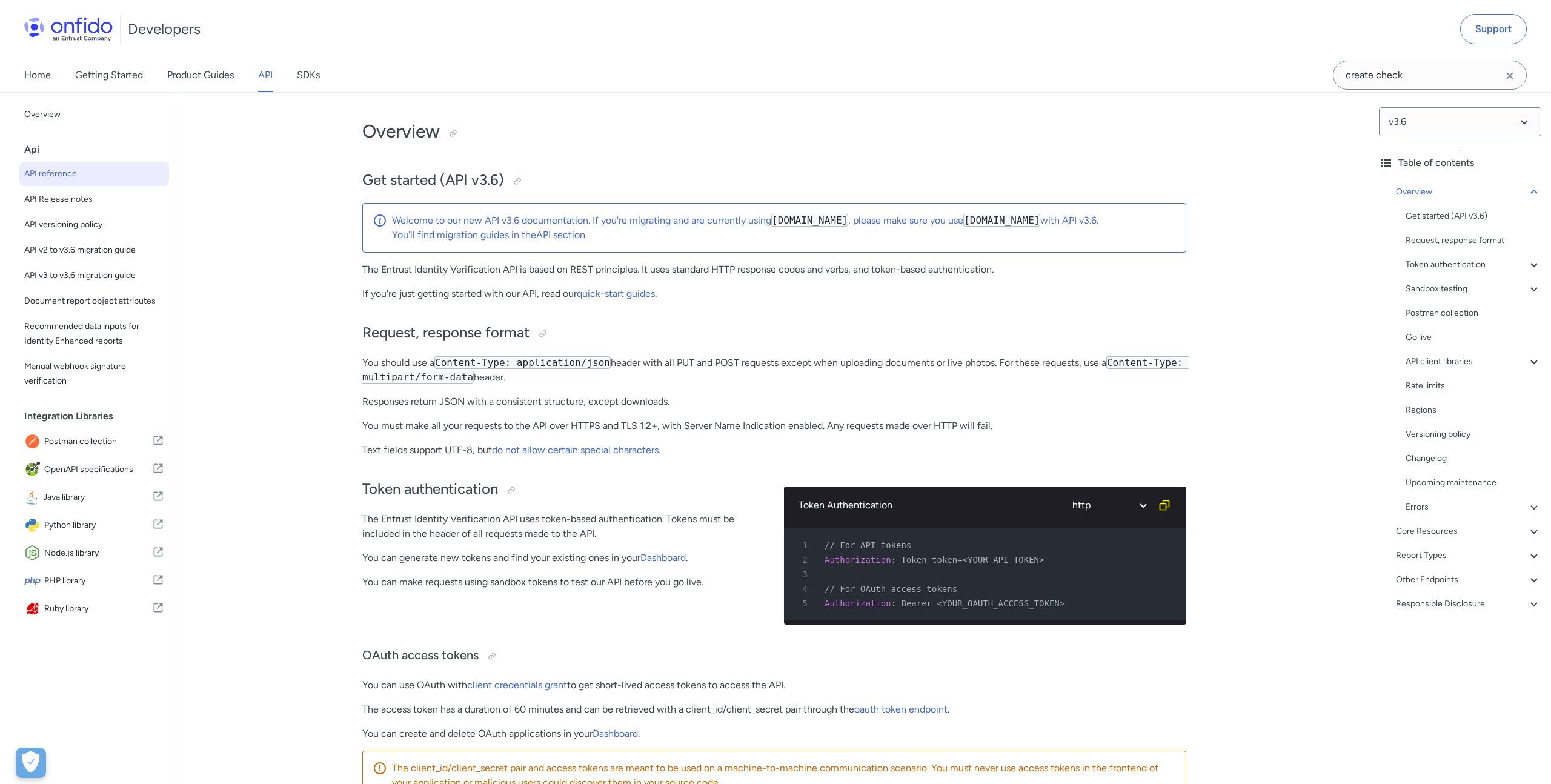
click at [1430, 409] on div "Regions" at bounding box center [1473, 410] width 136 height 14
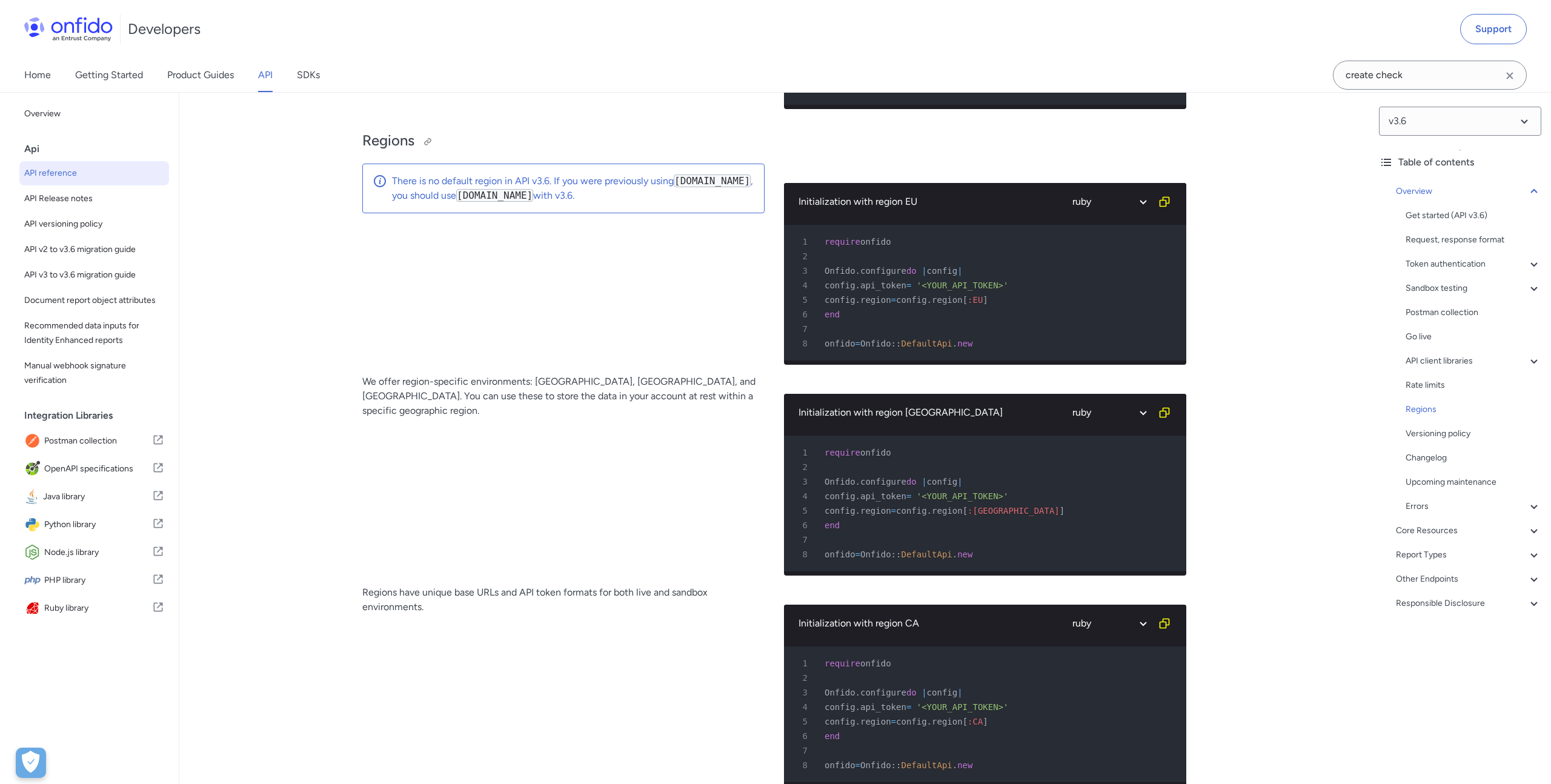
click at [385, 137] on h2 "Regions" at bounding box center [774, 141] width 824 height 21
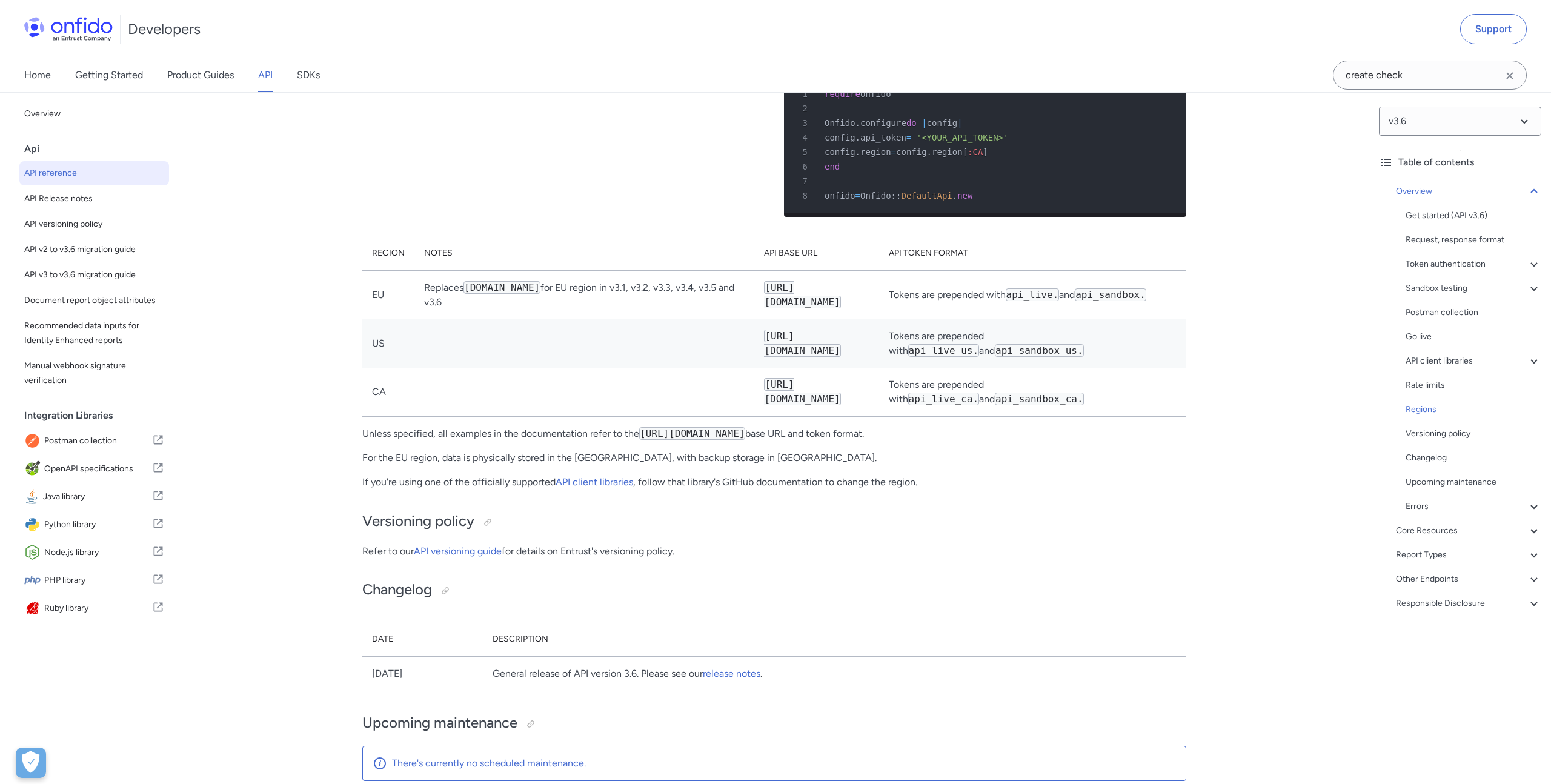
scroll to position [9129, 0]
click at [515, 213] on div "Regions have unique base URLs and API token formats for both live and sandbox e…" at bounding box center [563, 119] width 402 height 211
click at [56, 173] on span "API reference" at bounding box center [94, 173] width 140 height 14
